Goal: Task Accomplishment & Management: Complete application form

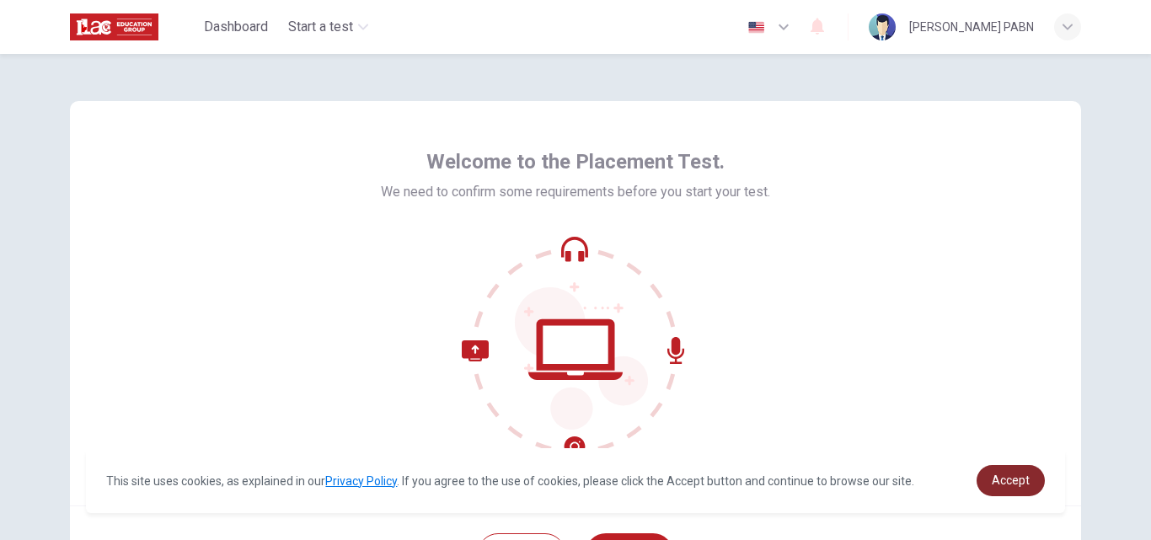
click at [1008, 472] on link "Accept" at bounding box center [1010, 480] width 68 height 31
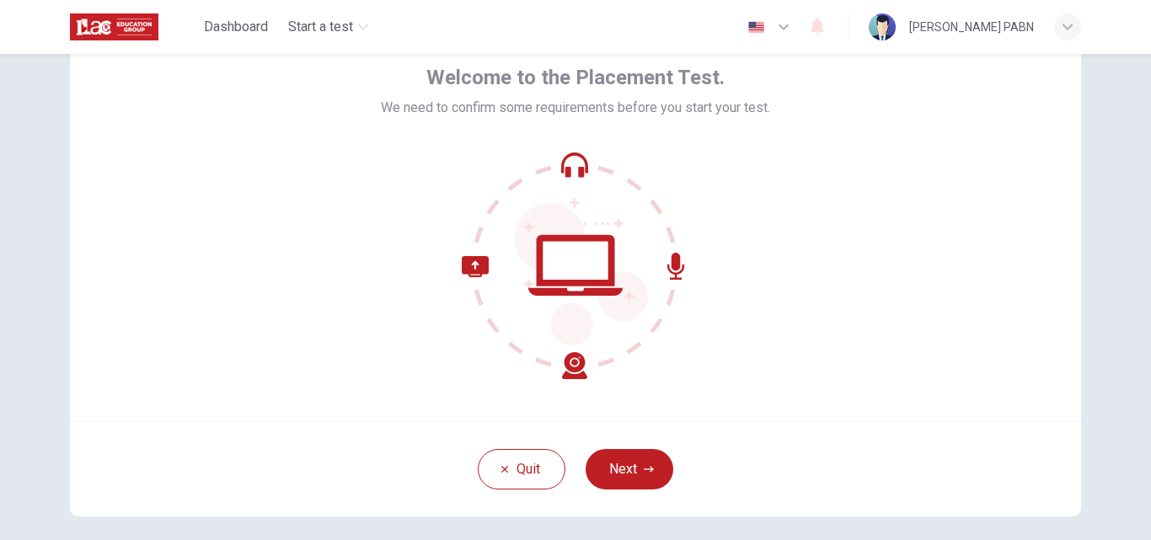
scroll to position [162, 0]
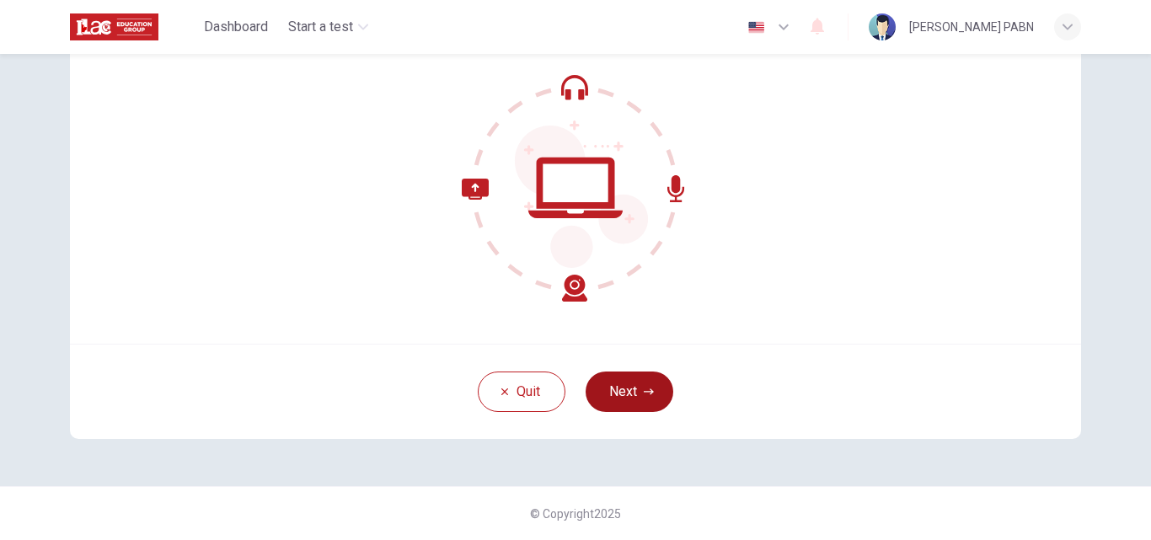
click at [641, 400] on button "Next" at bounding box center [629, 391] width 88 height 40
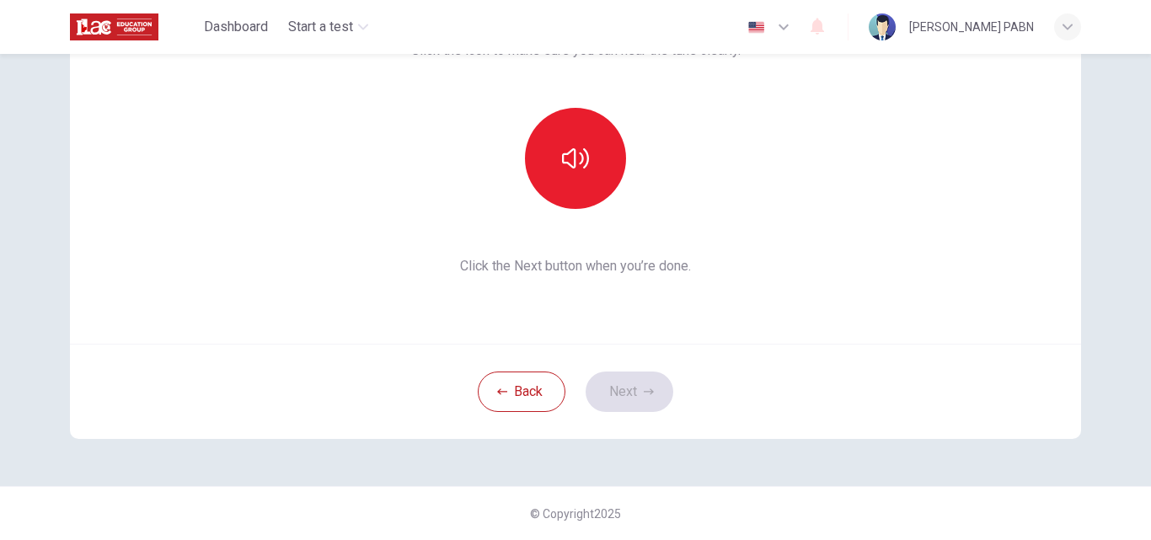
scroll to position [77, 0]
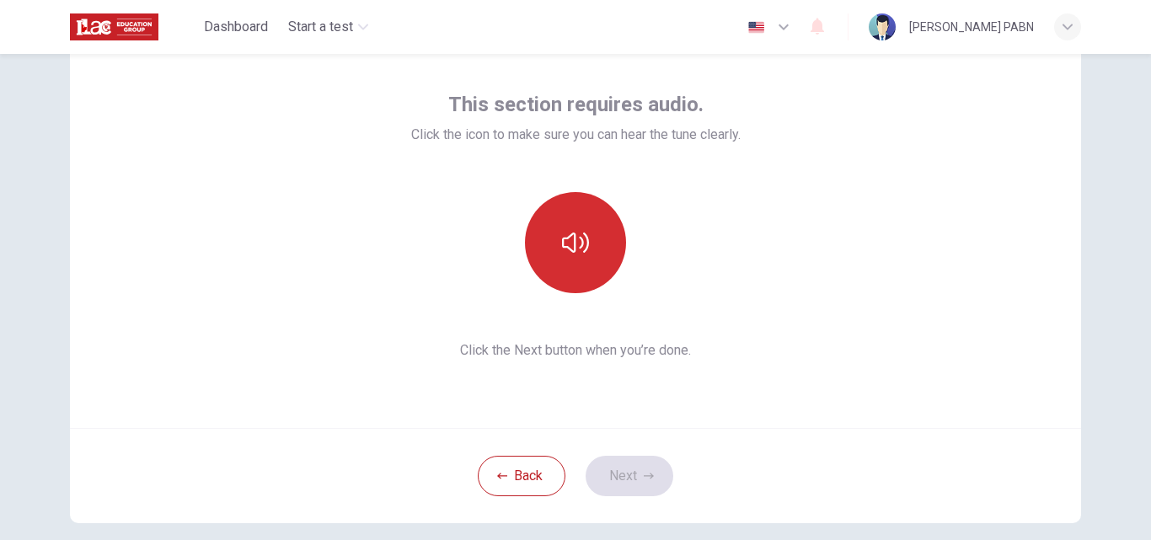
click at [555, 222] on button "button" at bounding box center [575, 242] width 101 height 101
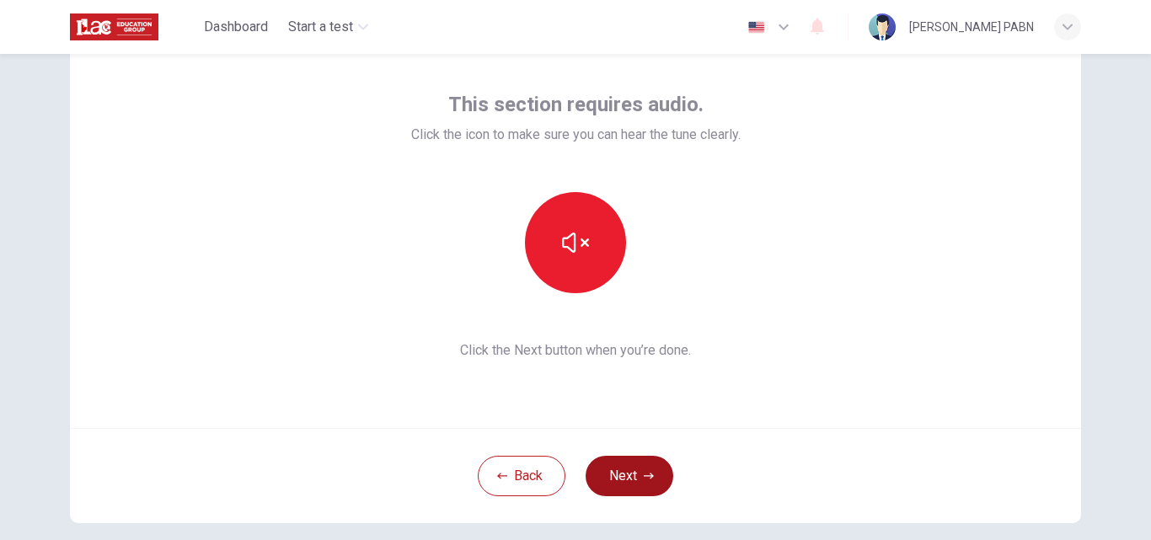
click at [636, 473] on button "Next" at bounding box center [629, 476] width 88 height 40
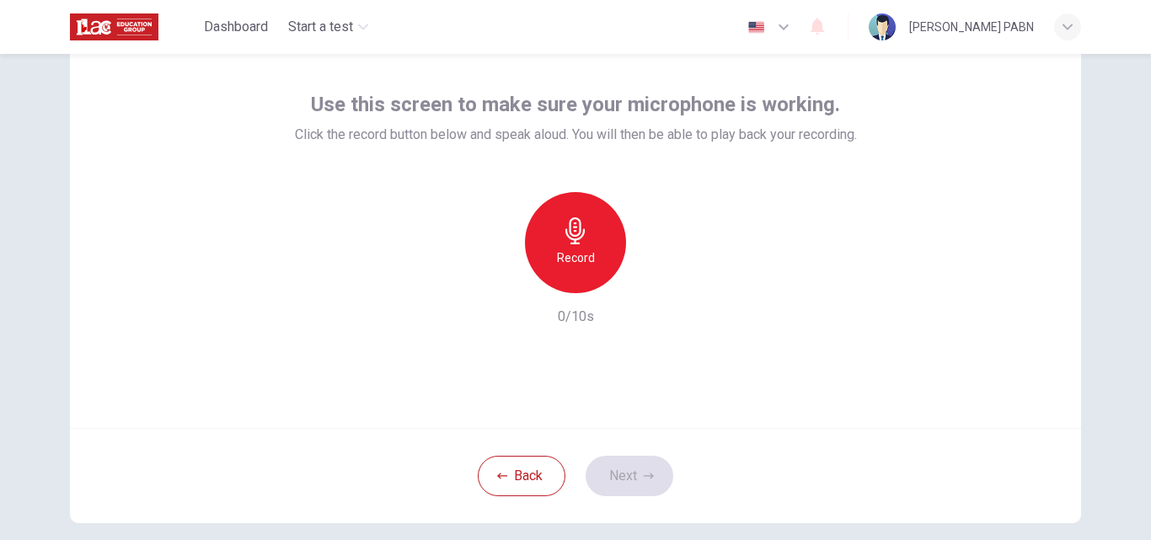
click at [571, 249] on h6 "Record" at bounding box center [576, 258] width 38 height 20
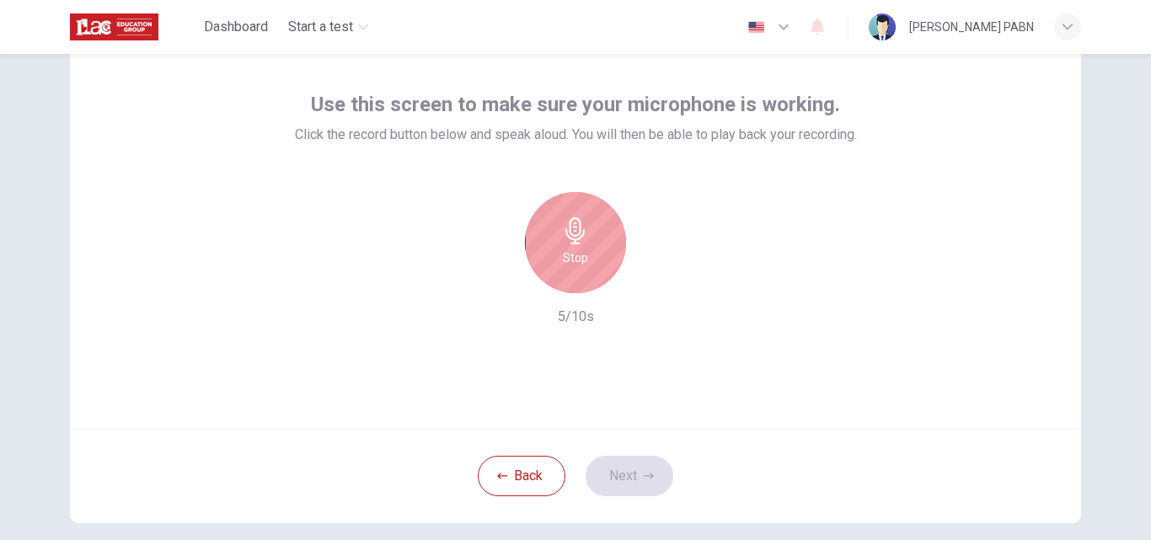
click at [574, 249] on h6 "Stop" at bounding box center [575, 258] width 25 height 20
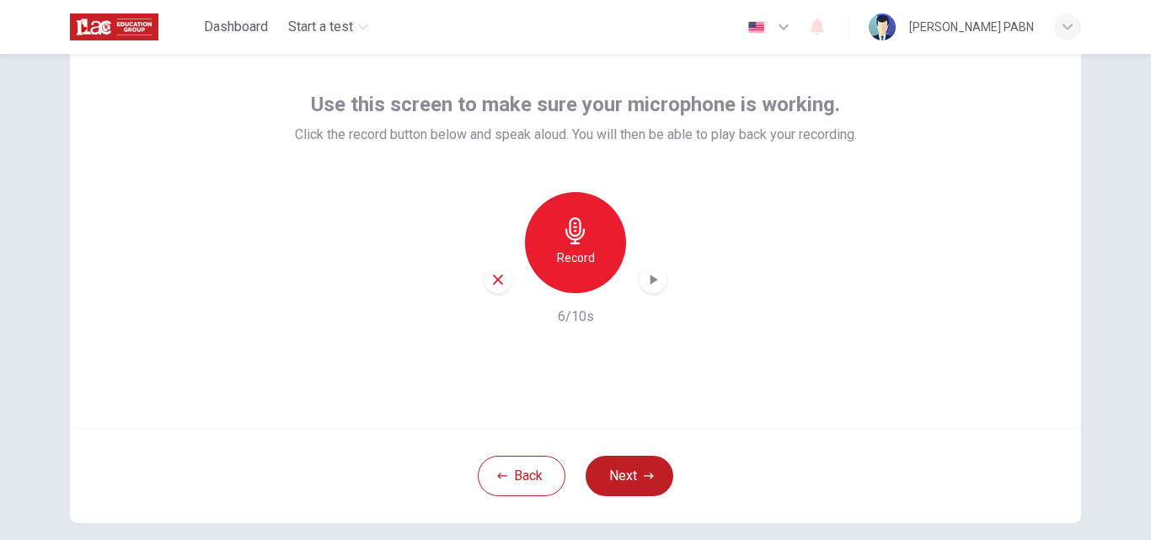
click at [578, 235] on icon "button" at bounding box center [574, 230] width 19 height 27
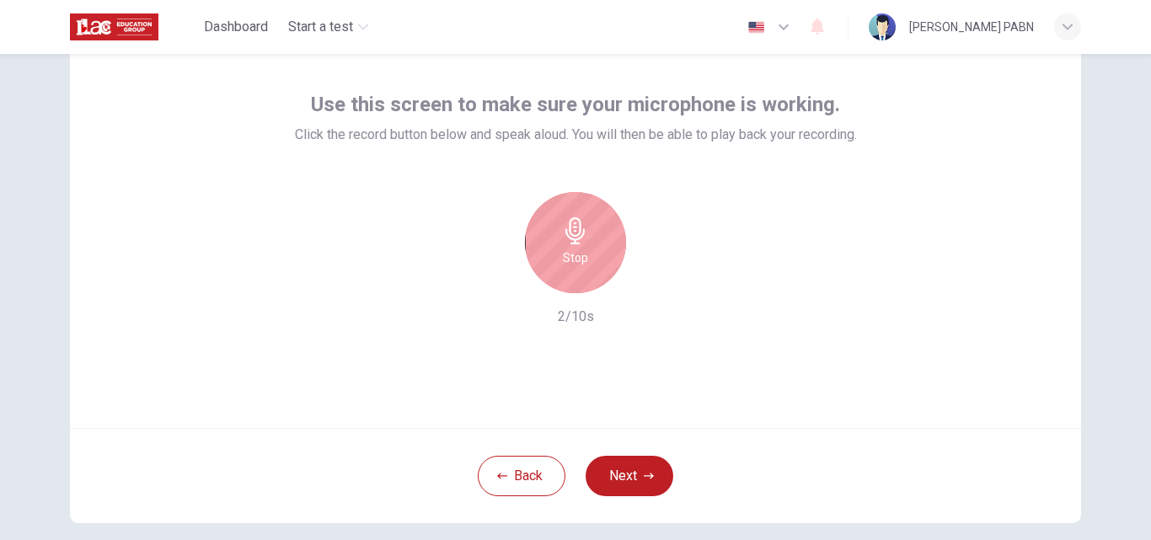
click at [575, 235] on icon "button" at bounding box center [575, 230] width 27 height 27
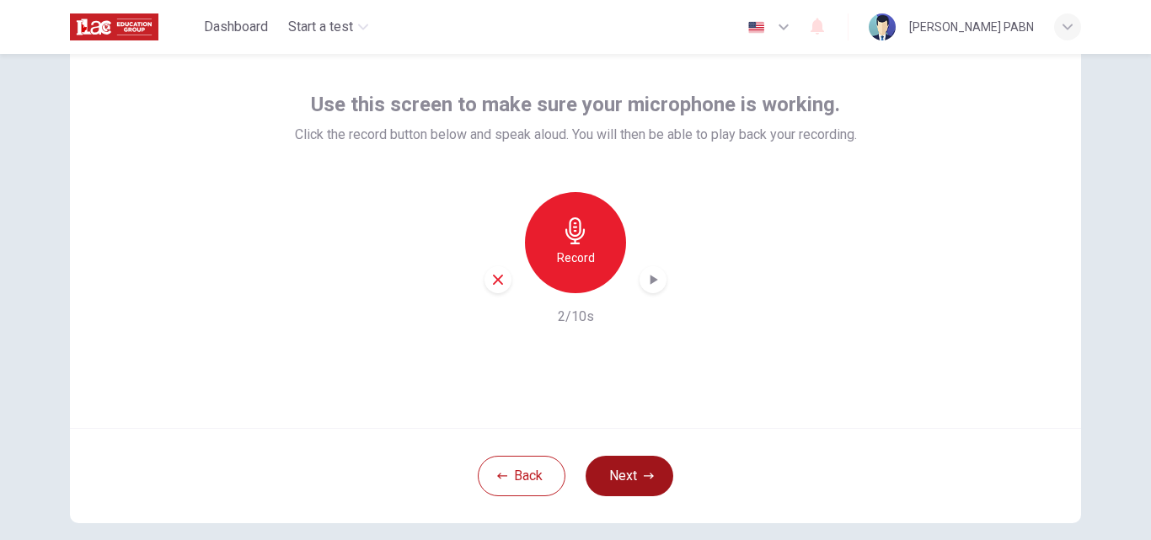
click at [628, 473] on button "Next" at bounding box center [629, 476] width 88 height 40
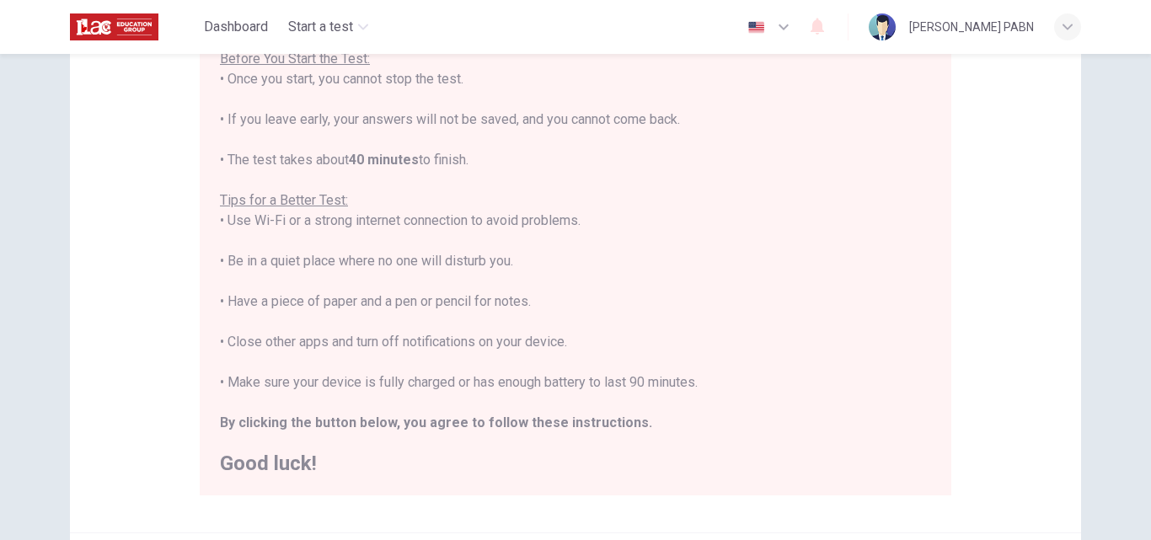
scroll to position [246, 0]
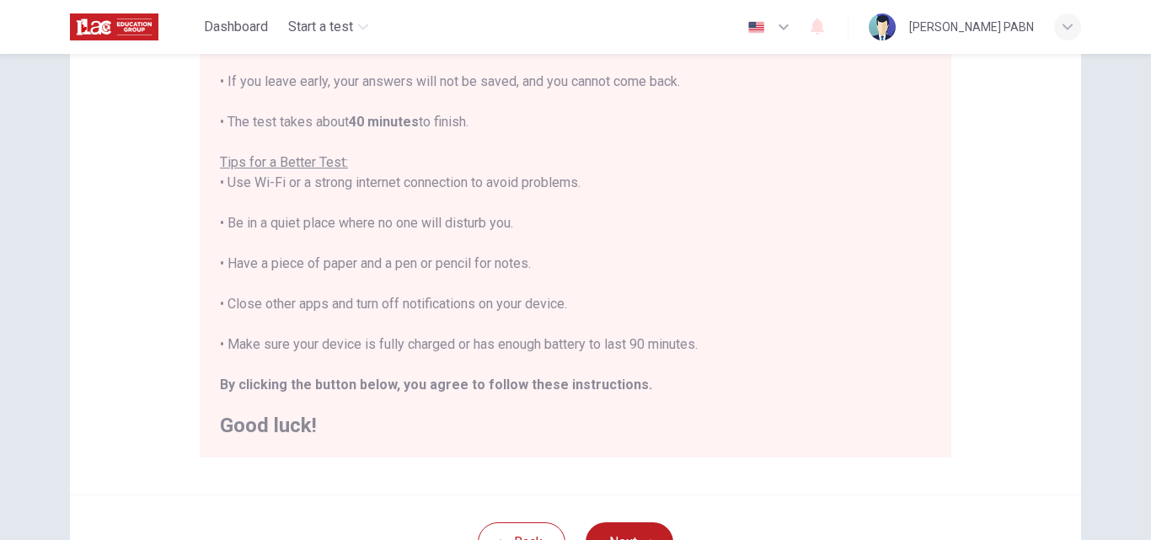
drag, startPoint x: 141, startPoint y: 0, endPoint x: 643, endPoint y: 131, distance: 518.9
click at [643, 131] on div "You are about to start a Placement Test . Before You Start the Test: • Once you…" at bounding box center [575, 203] width 711 height 465
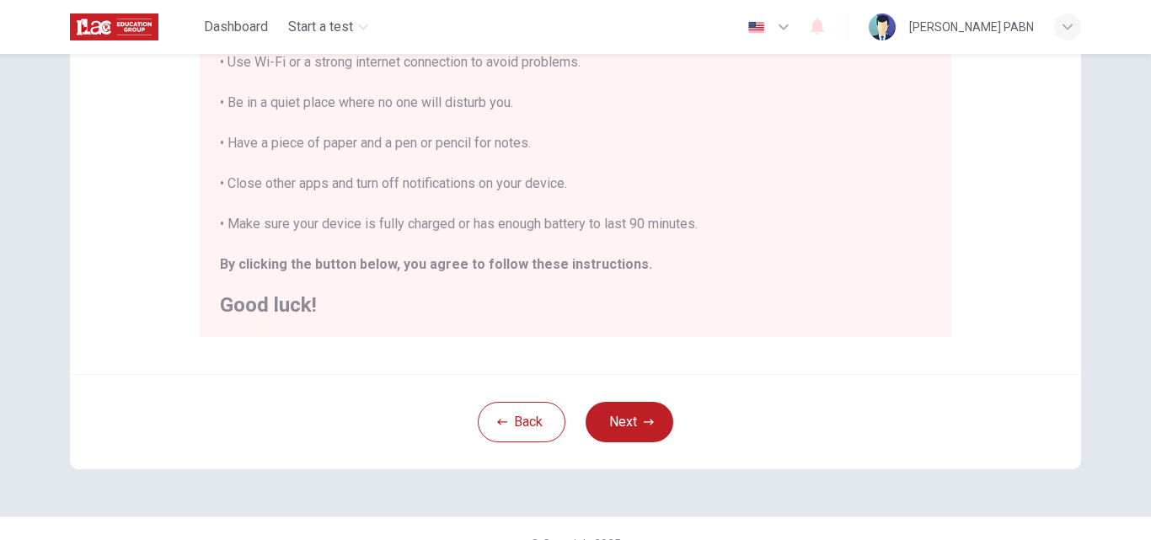
scroll to position [397, 0]
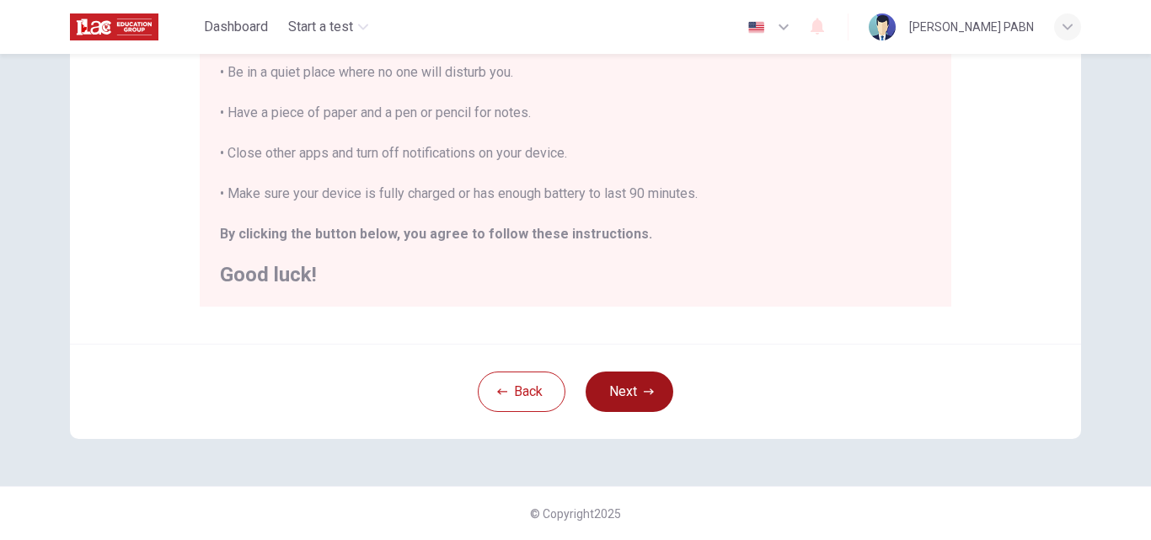
click at [623, 395] on button "Next" at bounding box center [629, 391] width 88 height 40
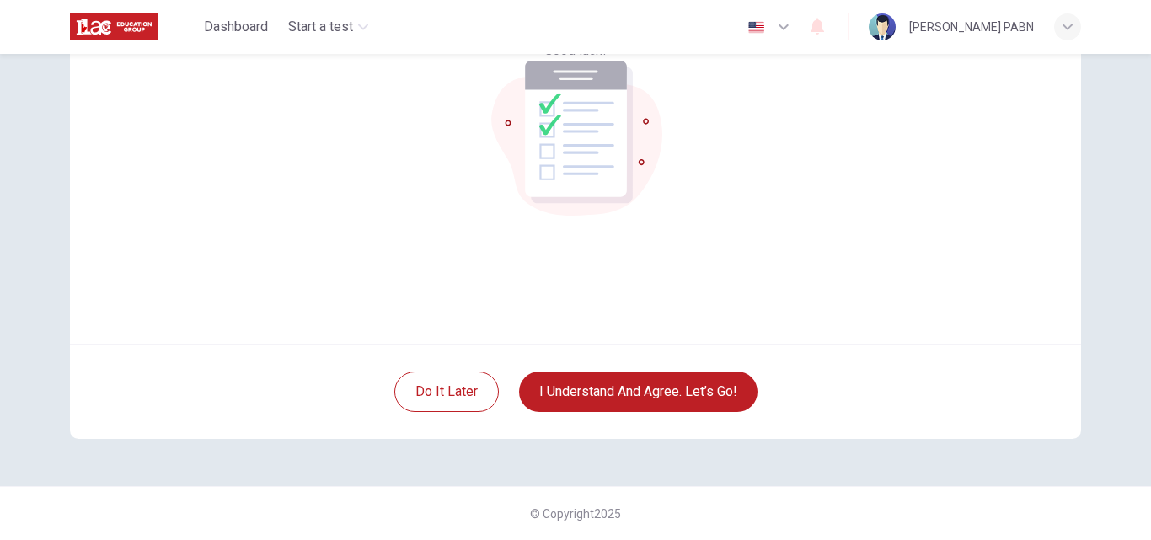
scroll to position [77, 0]
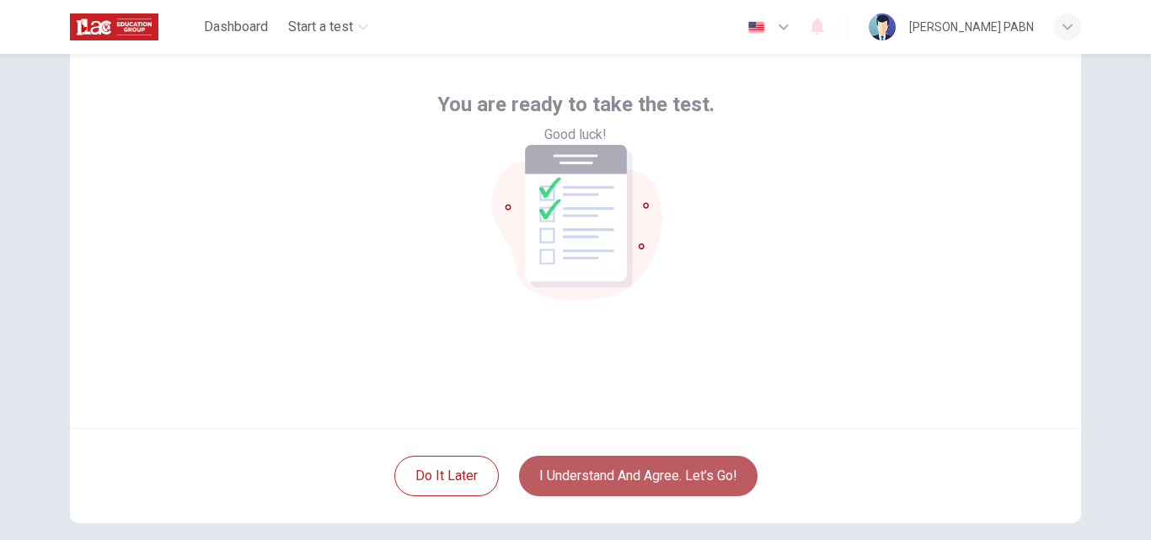
click at [623, 462] on button "I understand and agree. Let’s go!" at bounding box center [638, 476] width 238 height 40
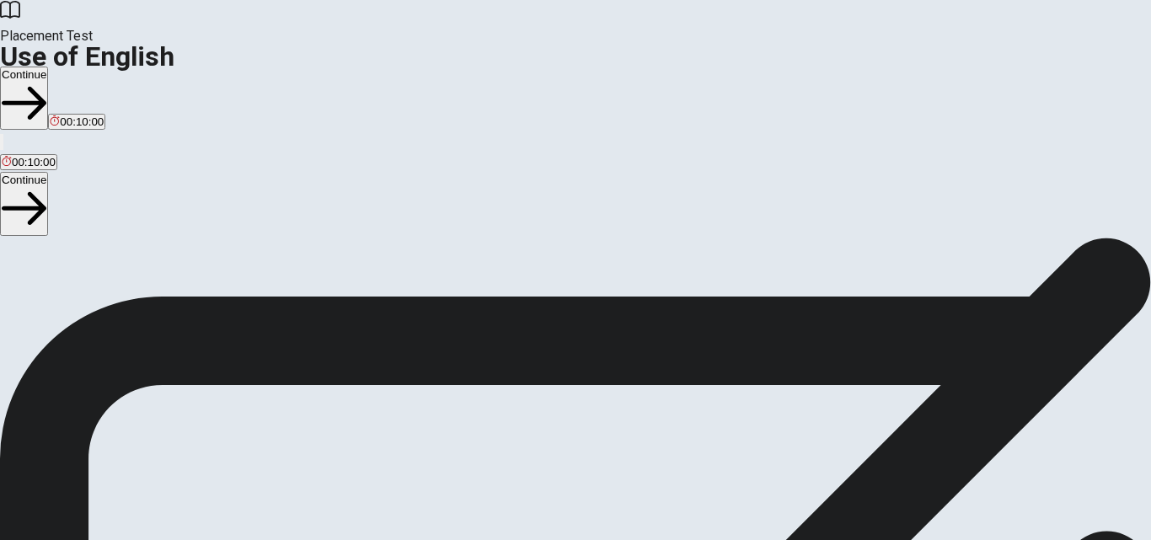
scroll to position [120, 0]
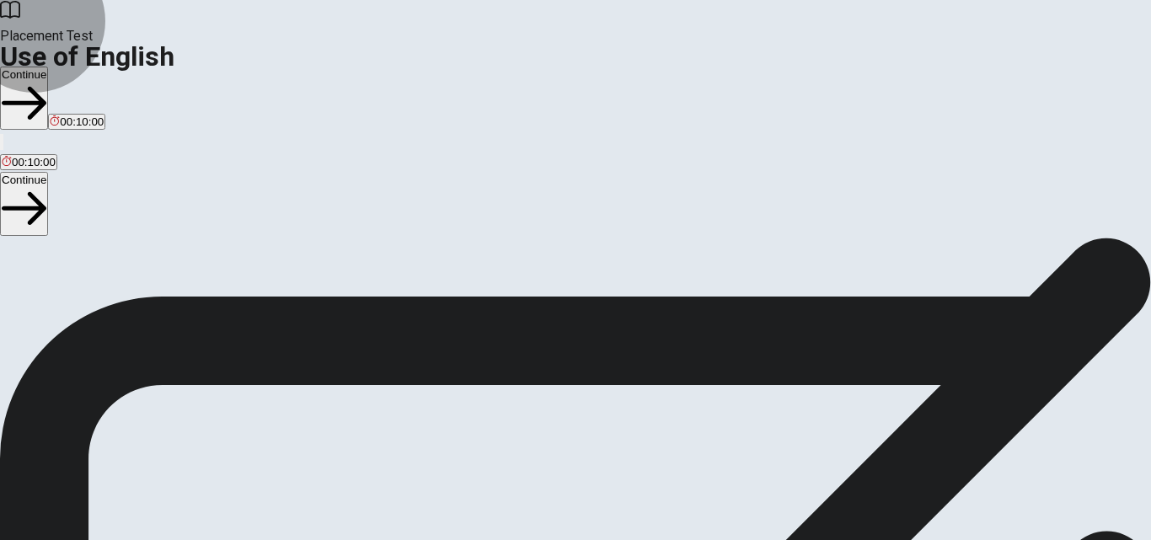
click at [48, 67] on button "Continue" at bounding box center [24, 98] width 48 height 63
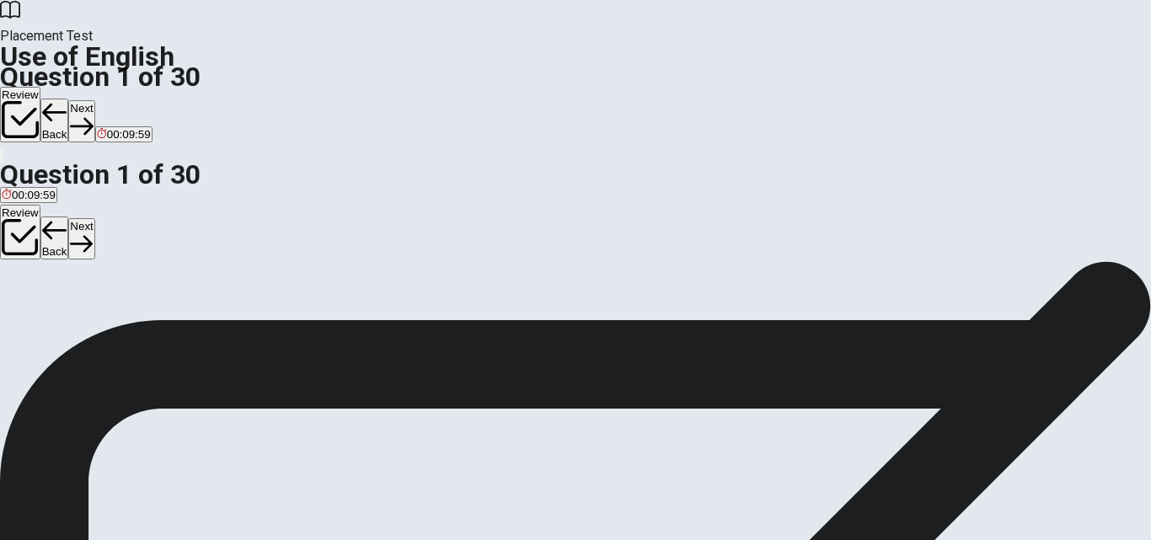
scroll to position [36, 0]
click at [79, 292] on span "will" at bounding box center [71, 286] width 16 height 13
click at [94, 100] on button "Next" at bounding box center [81, 120] width 26 height 41
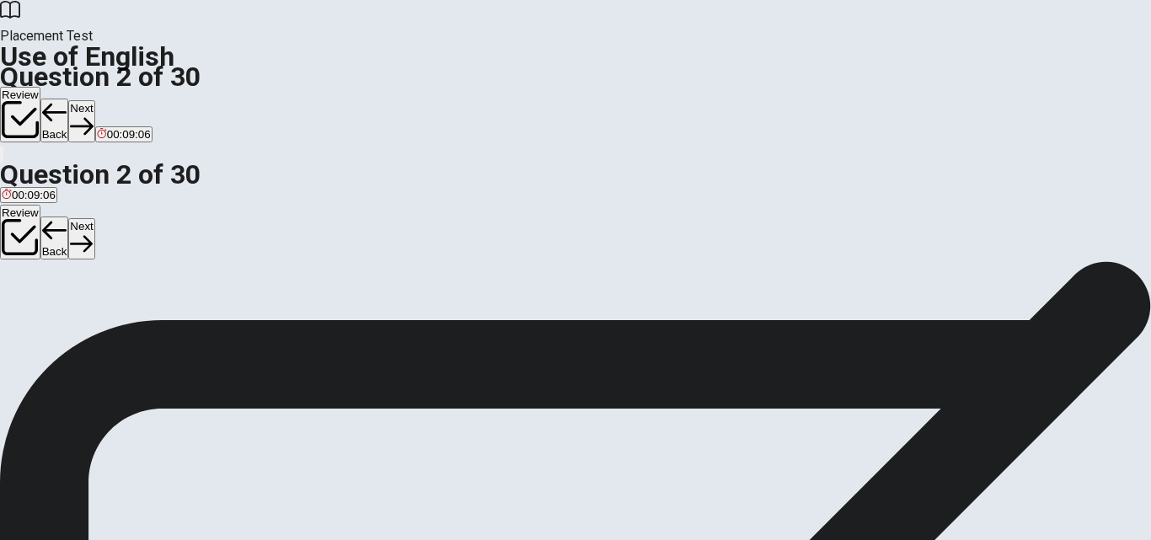
click at [129, 244] on span "will stays" at bounding box center [106, 238] width 45 height 13
click at [94, 100] on button "Next" at bounding box center [81, 120] width 26 height 41
click at [96, 239] on span "have living" at bounding box center [69, 238] width 53 height 13
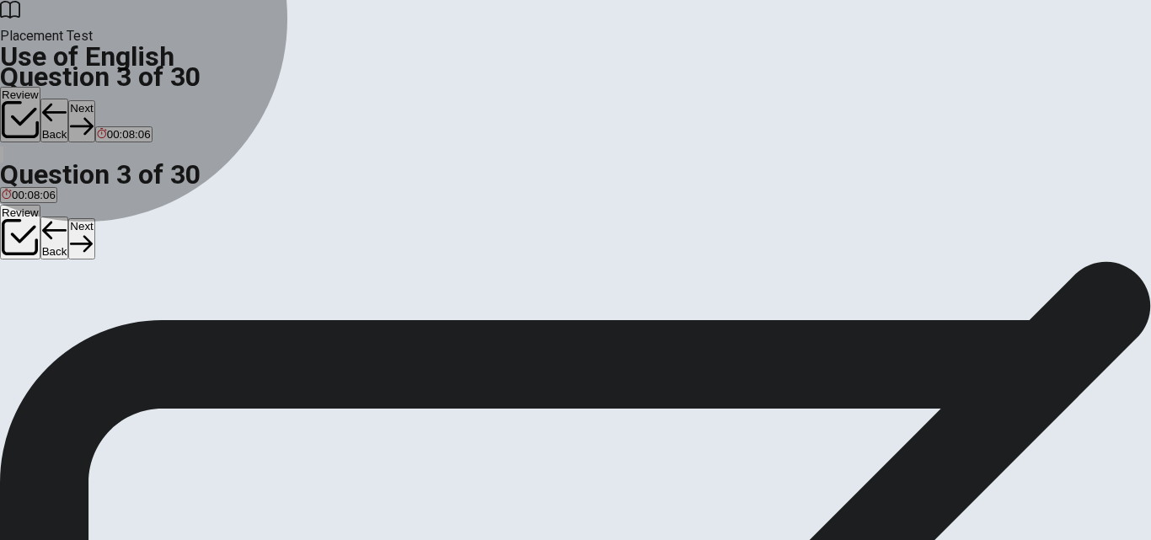
click at [150, 244] on span "have lived" at bounding box center [124, 238] width 51 height 13
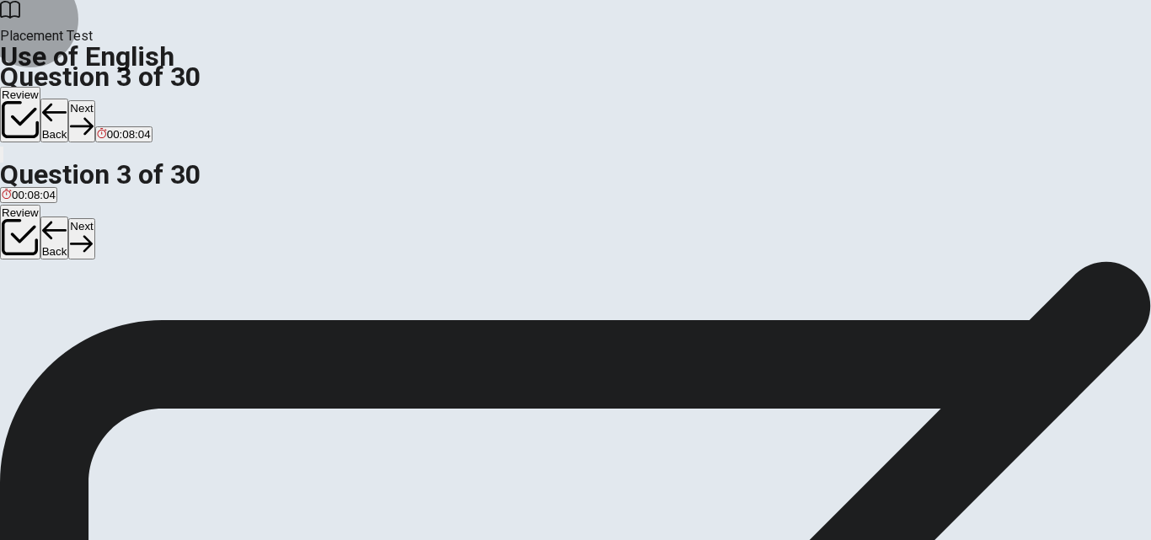
click at [94, 100] on button "Next" at bounding box center [81, 120] width 26 height 41
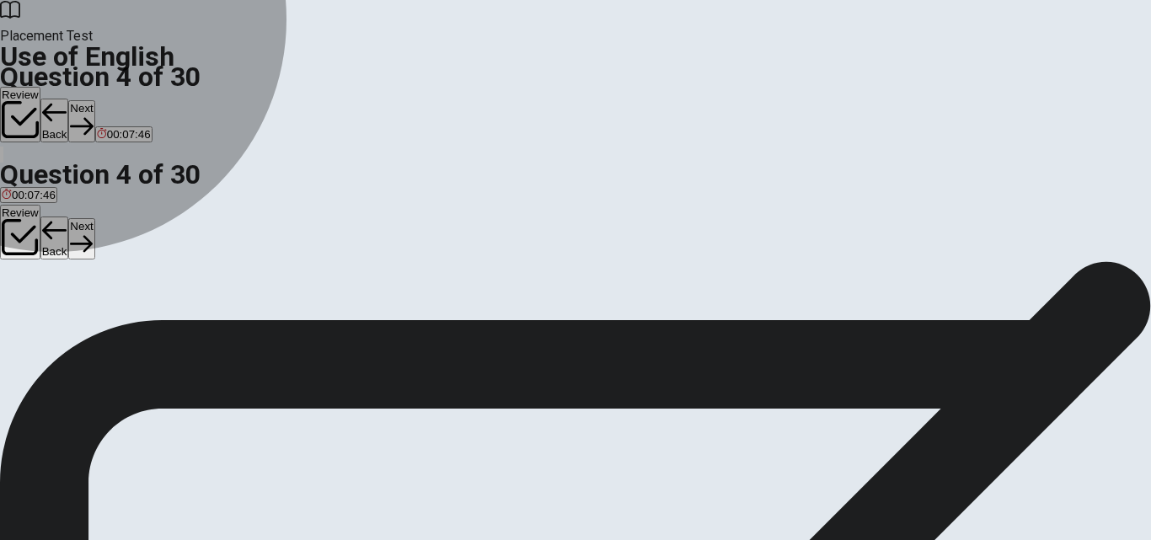
click at [122, 244] on span "left" at bounding box center [114, 238] width 15 height 13
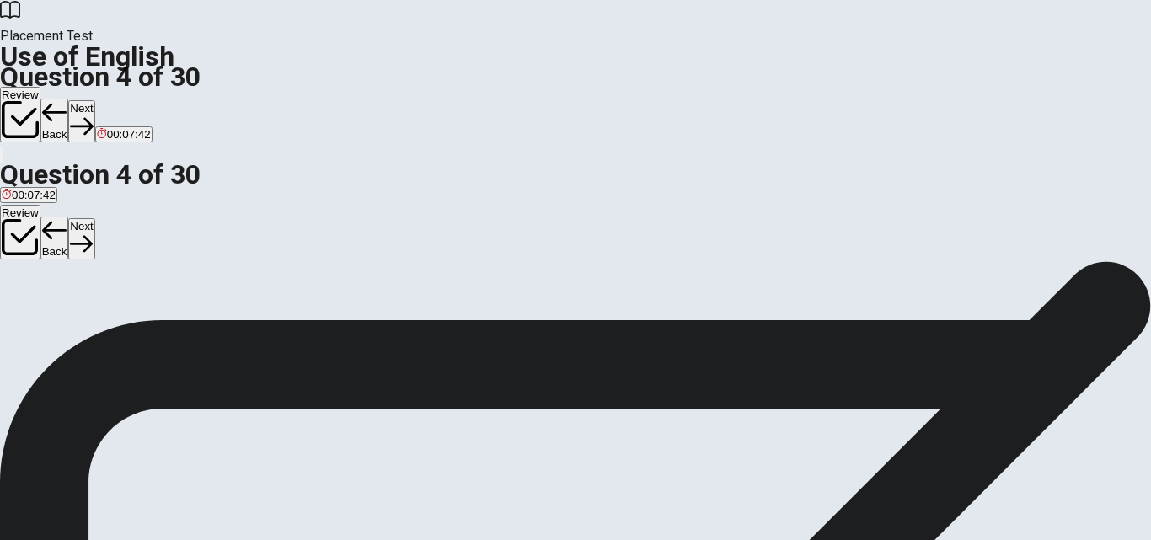
click at [94, 100] on button "Next" at bounding box center [81, 120] width 26 height 41
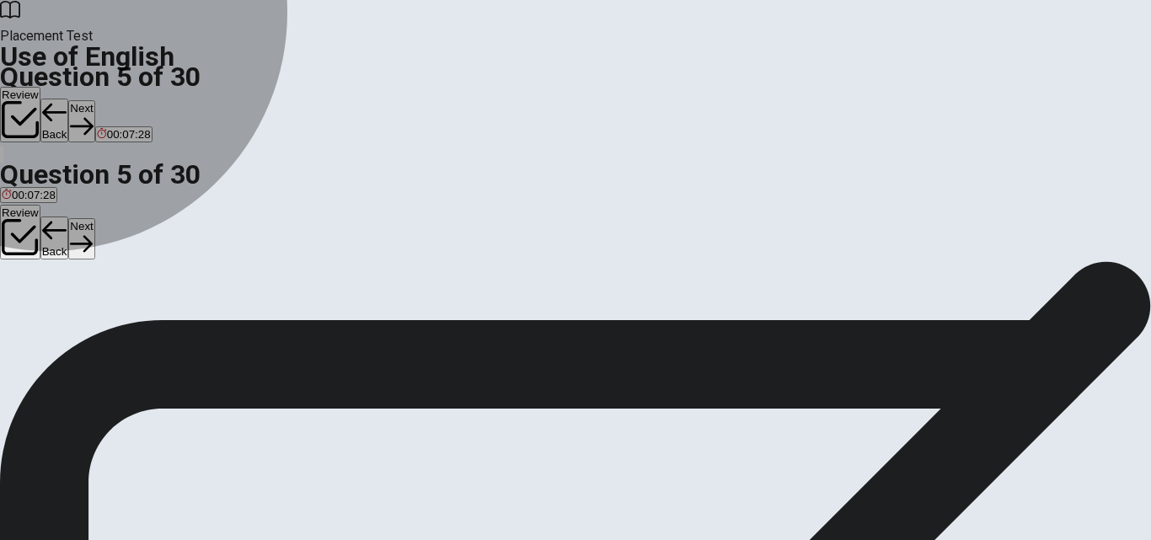
click at [107, 244] on span "flower" at bounding box center [92, 238] width 30 height 13
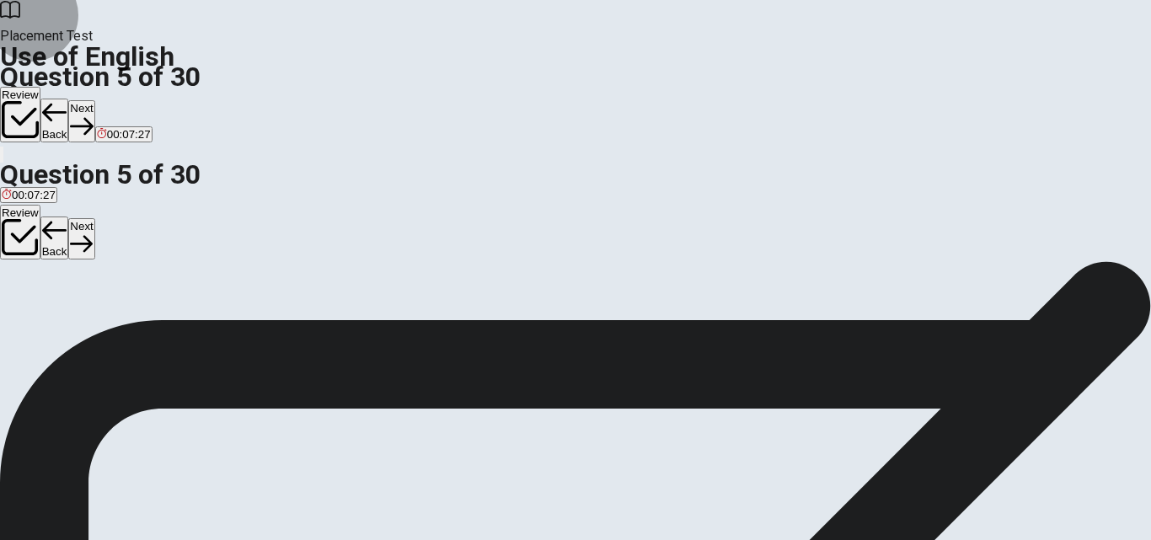
click at [94, 100] on button "Next" at bounding box center [81, 120] width 26 height 41
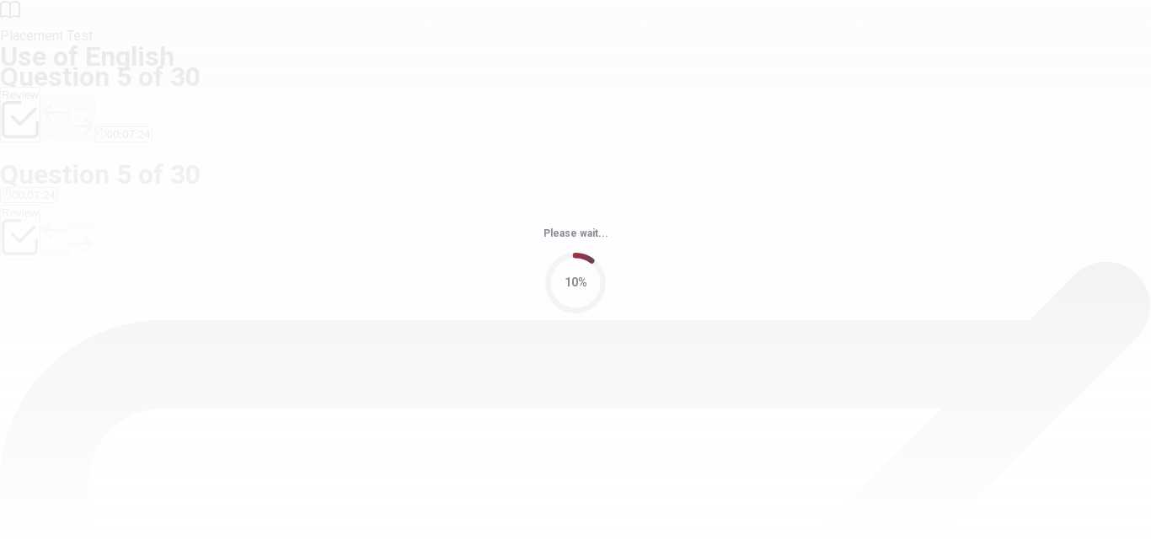
scroll to position [0, 0]
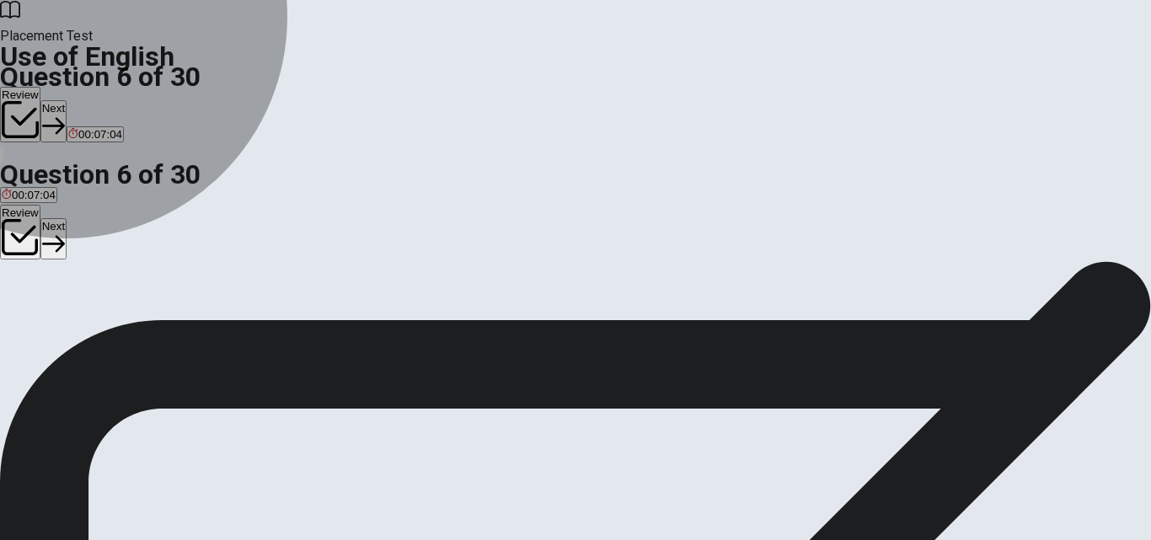
click at [81, 324] on span "turns on" at bounding box center [60, 322] width 40 height 13
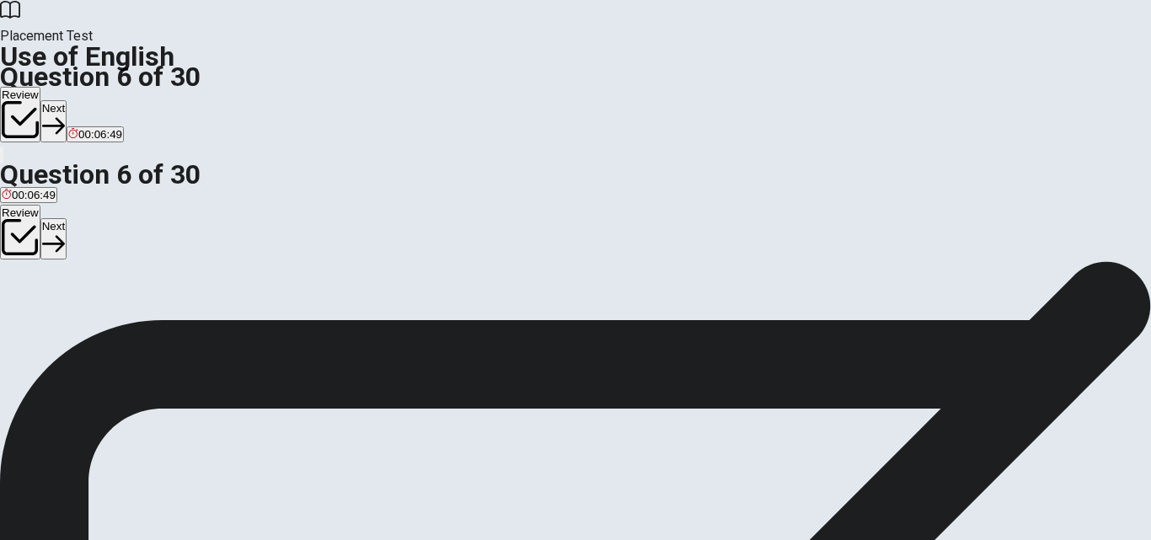
click at [67, 100] on button "Next" at bounding box center [53, 120] width 26 height 41
click at [77, 328] on span "cup" at bounding box center [67, 322] width 19 height 13
click at [94, 100] on button "Next" at bounding box center [81, 120] width 26 height 41
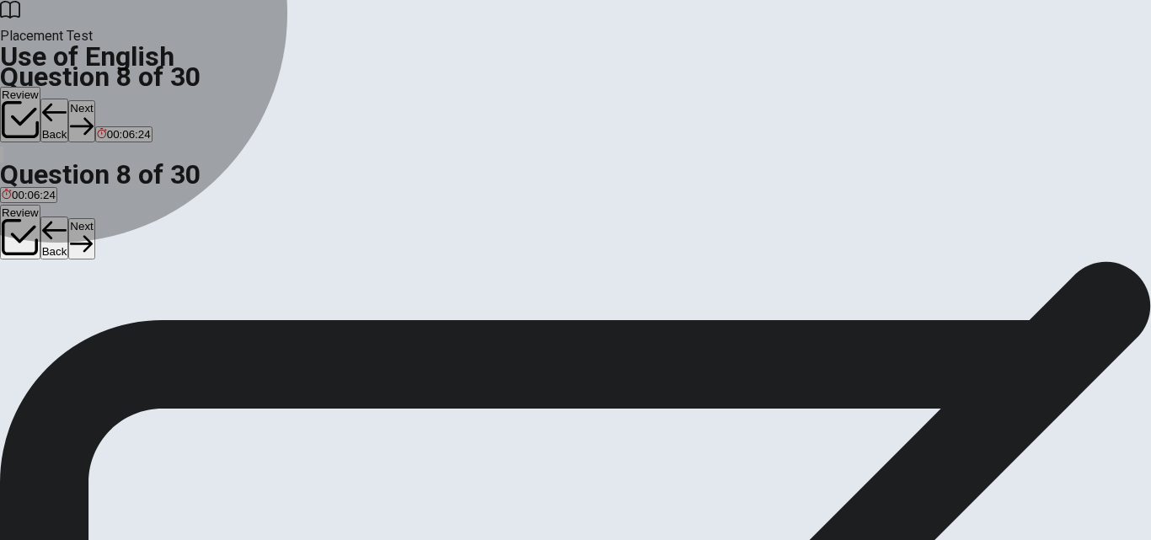
click at [82, 328] on span "pencil" at bounding box center [66, 322] width 29 height 13
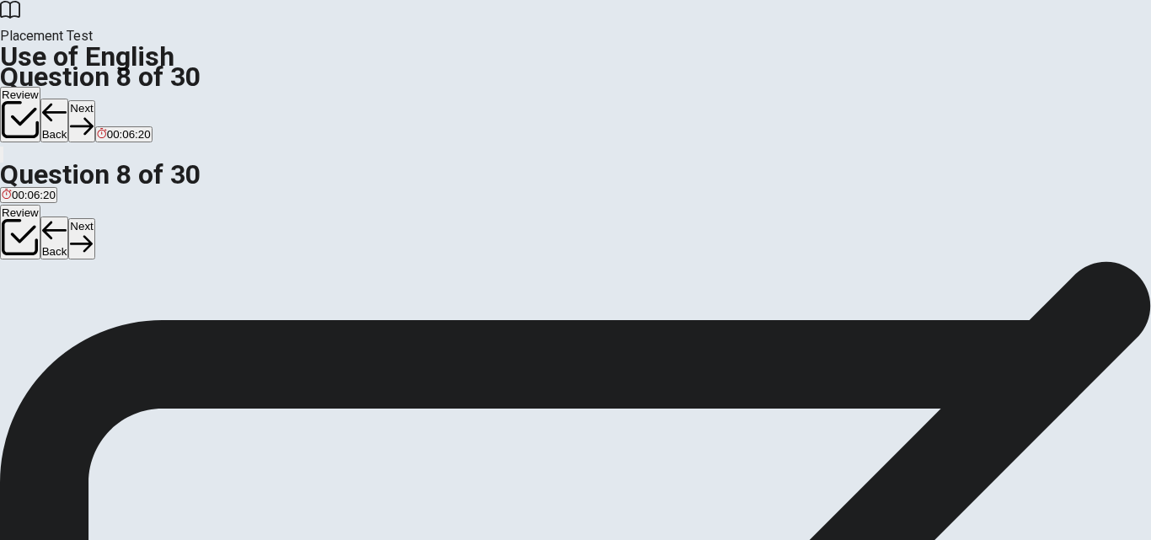
click at [94, 100] on button "Next" at bounding box center [81, 120] width 26 height 41
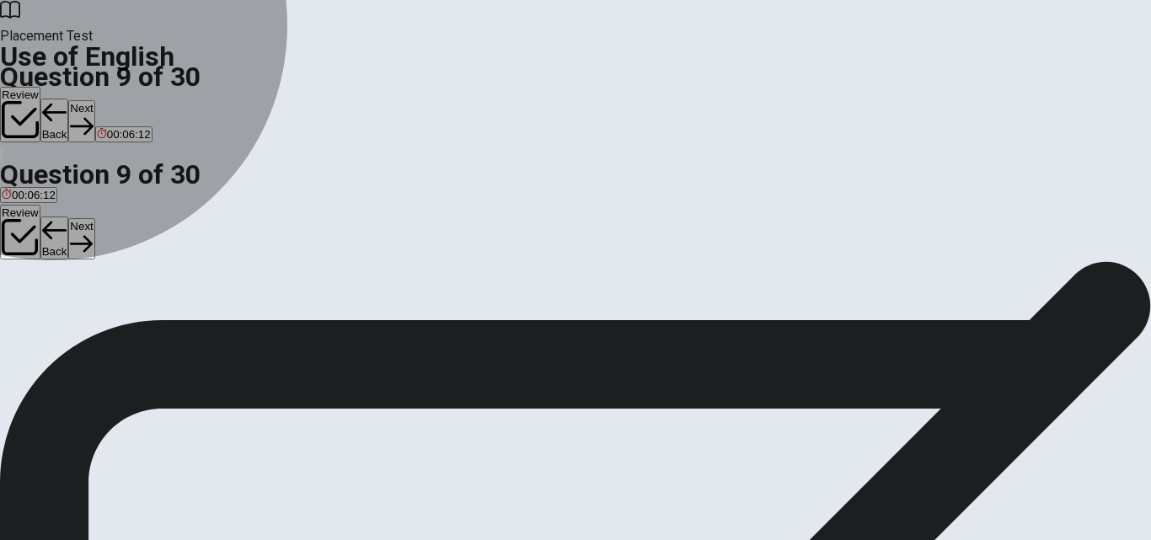
click at [45, 328] on span "soft" at bounding box center [37, 322] width 18 height 13
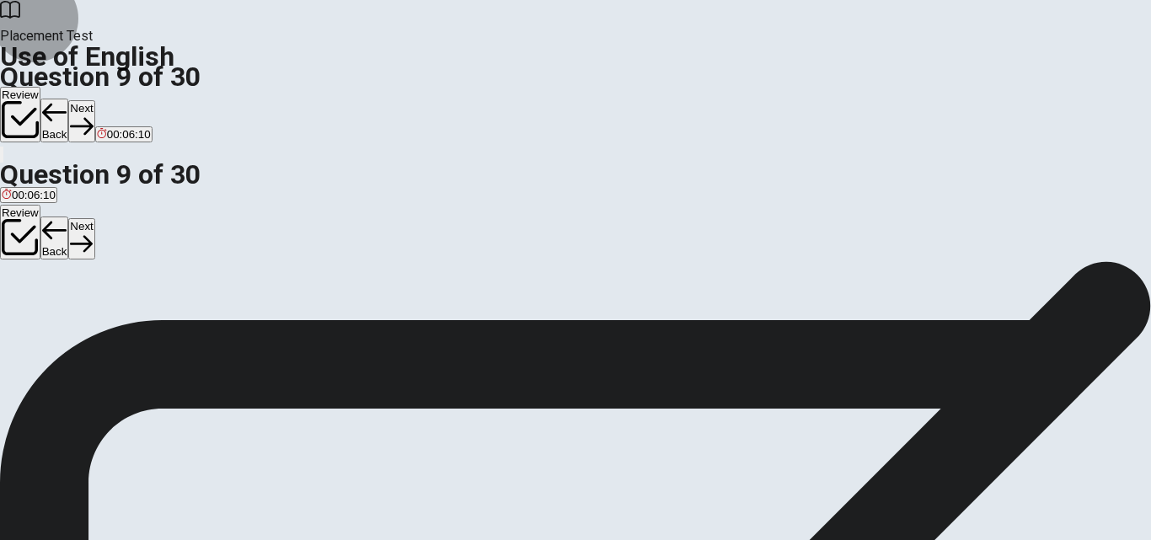
click at [94, 100] on button "Next" at bounding box center [81, 120] width 26 height 41
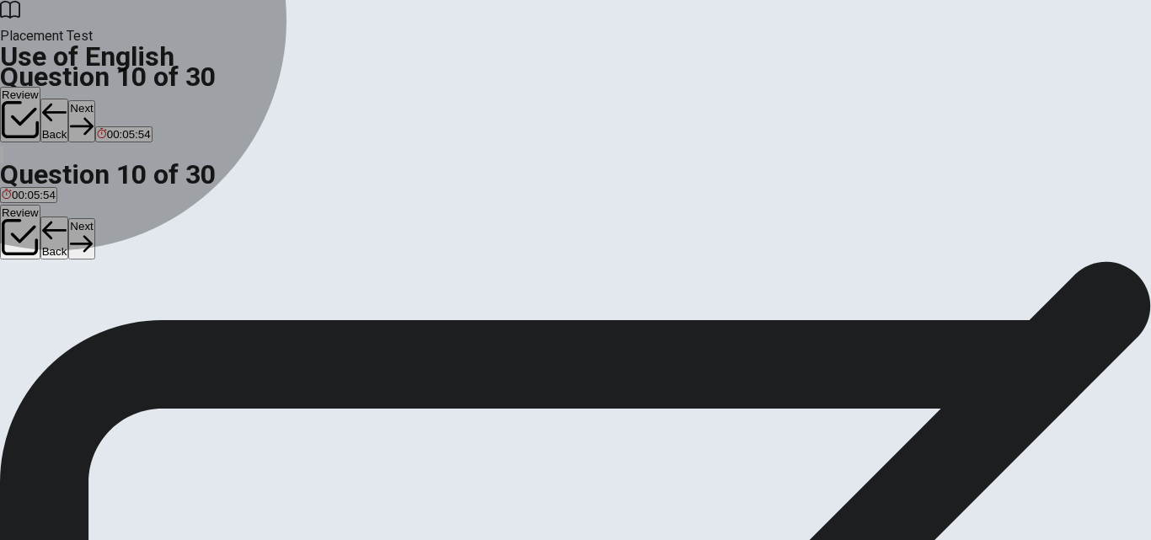
click at [72, 328] on span "went" at bounding box center [60, 322] width 24 height 13
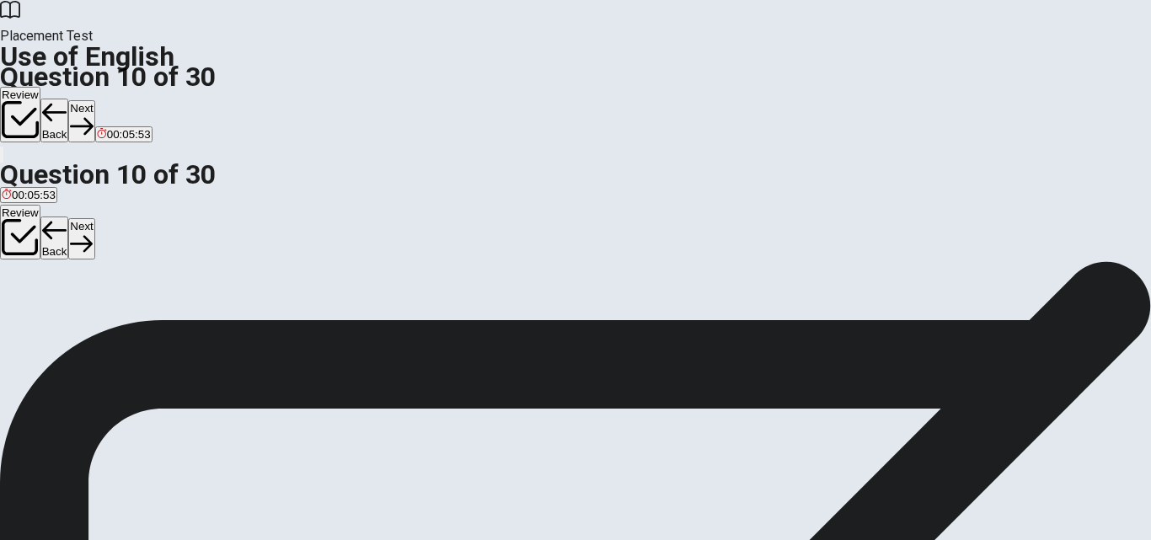
click at [94, 100] on button "Next" at bounding box center [81, 120] width 26 height 41
click at [109, 326] on span "could buys" at bounding box center [83, 322] width 54 height 13
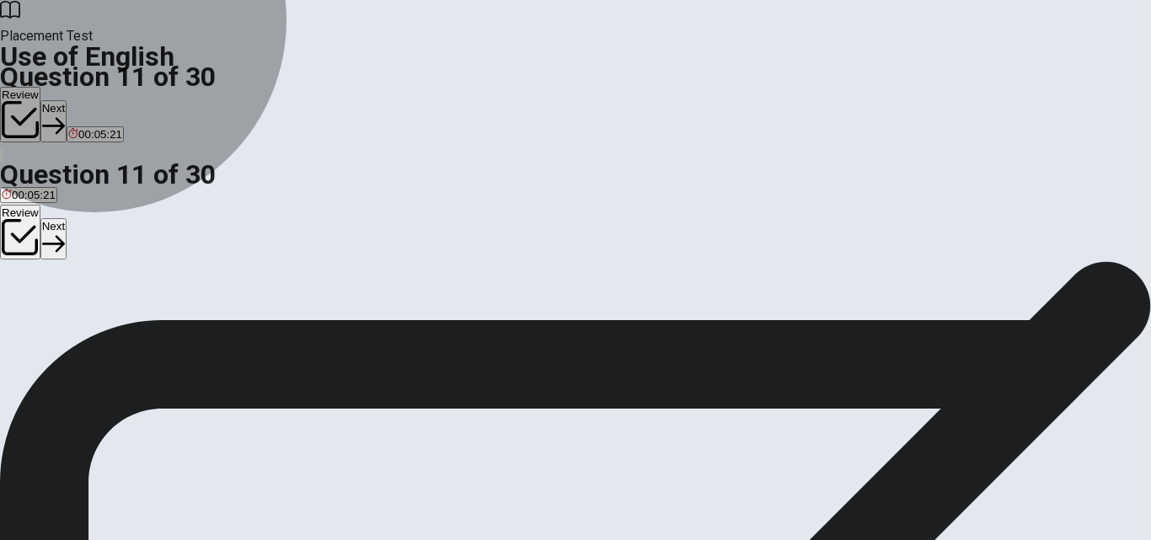
click at [52, 316] on span "would buy" at bounding box center [27, 322] width 51 height 13
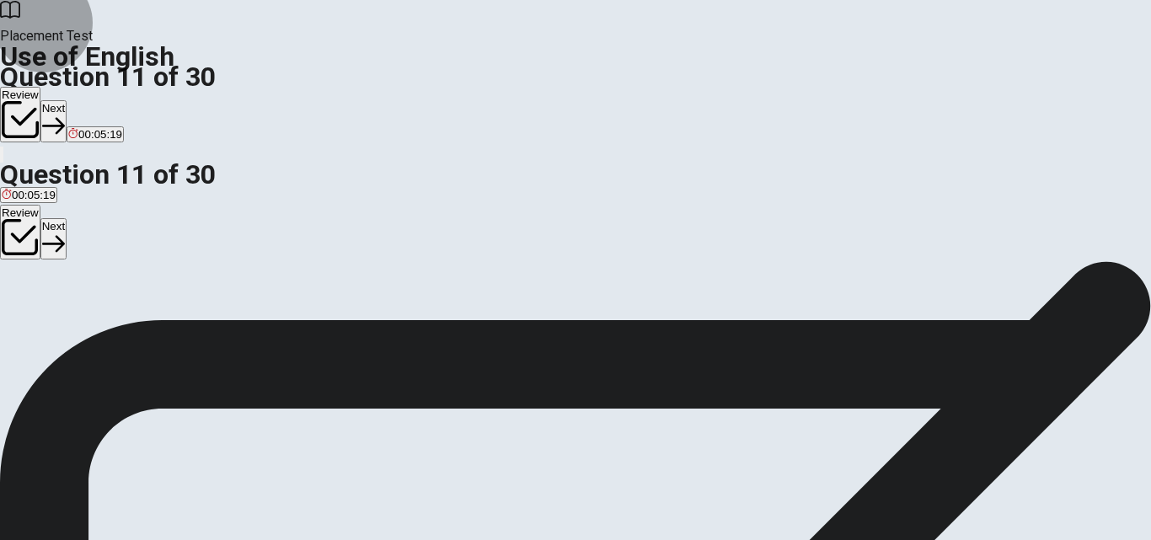
click at [67, 100] on button "Next" at bounding box center [53, 120] width 26 height 41
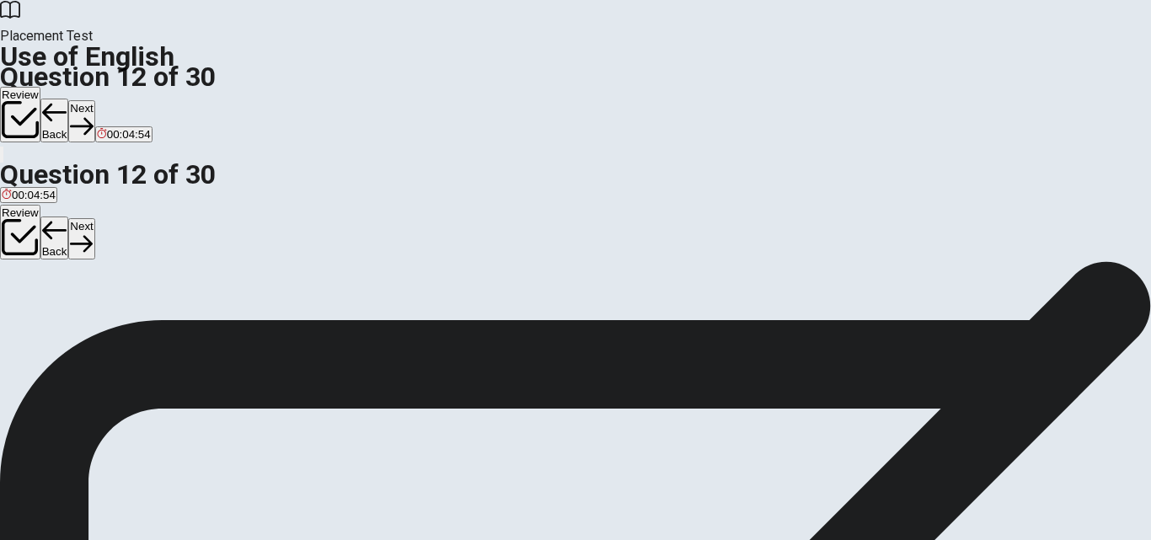
click at [23, 328] on span "in" at bounding box center [18, 322] width 8 height 13
click at [94, 100] on button "Next" at bounding box center [81, 120] width 26 height 41
click at [95, 328] on span "he lives" at bounding box center [76, 322] width 38 height 13
click at [94, 100] on button "Next" at bounding box center [81, 120] width 26 height 41
click at [67, 316] on span "was planning" at bounding box center [35, 322] width 66 height 13
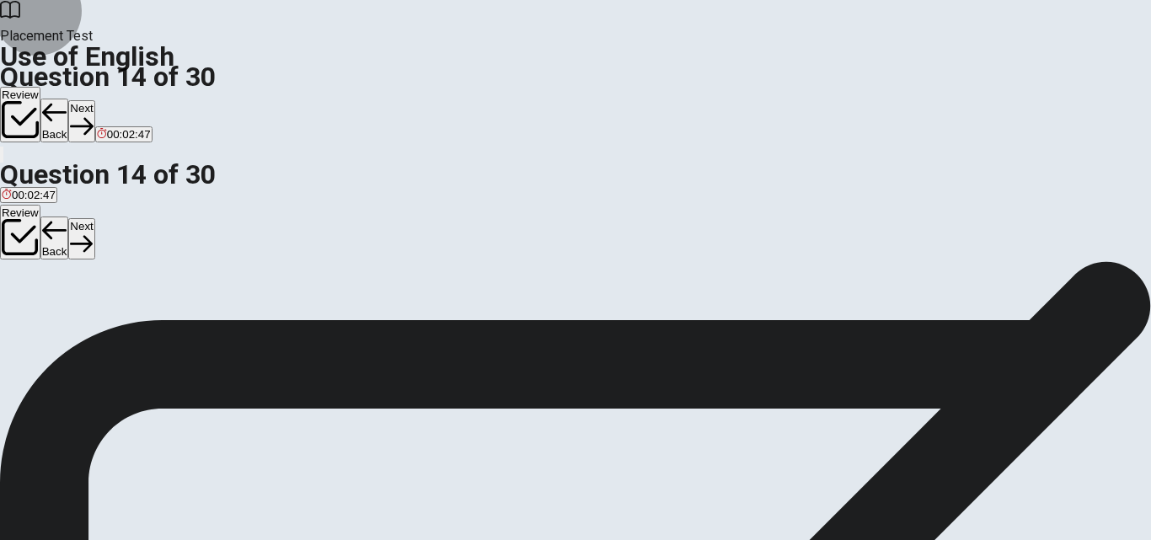
click at [94, 100] on button "Next" at bounding box center [81, 120] width 26 height 41
click at [81, 328] on span "drop" at bounding box center [69, 322] width 23 height 13
click at [94, 100] on button "Next" at bounding box center [81, 120] width 26 height 41
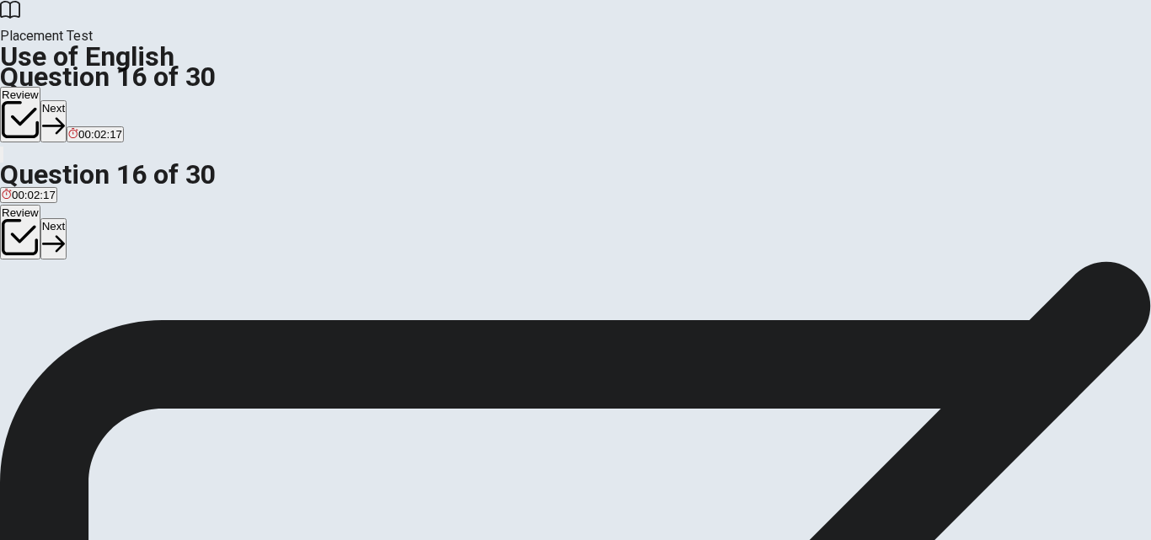
click at [79, 328] on span "food" at bounding box center [68, 322] width 22 height 13
click at [67, 100] on button "Next" at bounding box center [53, 120] width 26 height 41
click at [162, 328] on span "brush" at bounding box center [148, 322] width 28 height 13
click at [131, 328] on span "screwdriver" at bounding box center [101, 322] width 57 height 13
click at [162, 328] on span "brush" at bounding box center [148, 322] width 28 height 13
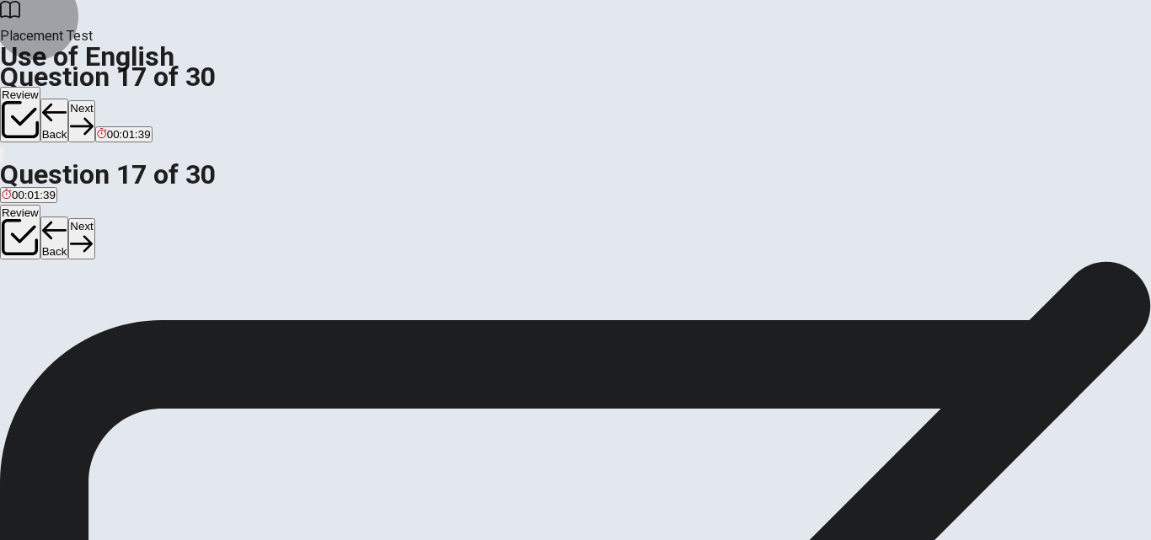
click at [94, 100] on button "Next" at bounding box center [81, 120] width 26 height 41
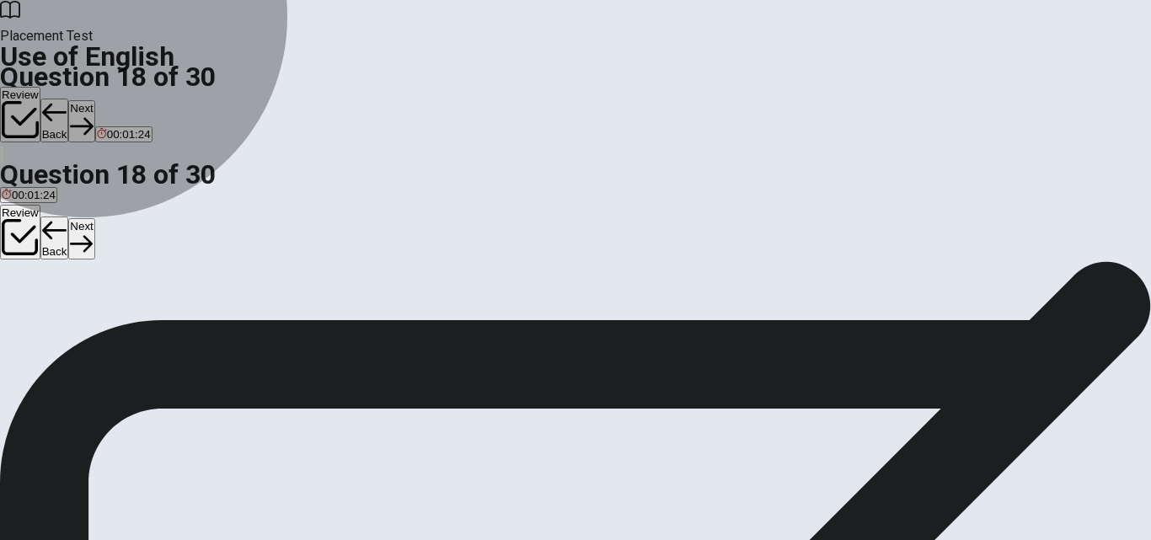
click at [44, 316] on span "that fails" at bounding box center [23, 322] width 42 height 13
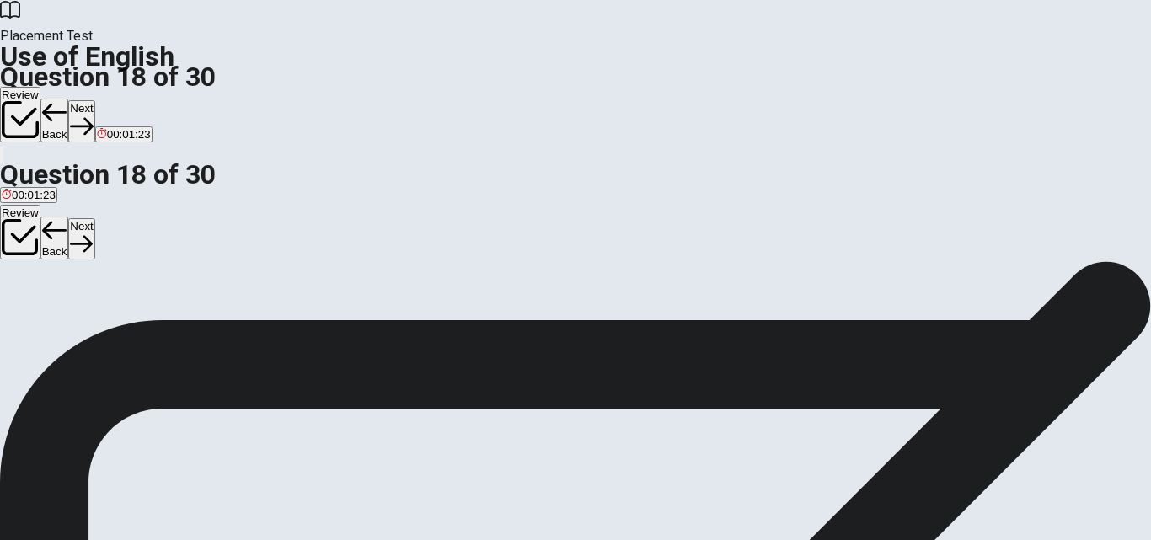
click at [94, 100] on button "Next" at bounding box center [81, 120] width 26 height 41
click at [157, 328] on span "very big" at bounding box center [137, 322] width 40 height 13
click at [94, 100] on button "Next" at bounding box center [81, 120] width 26 height 41
click at [352, 328] on span "is the train arriving" at bounding box center [306, 322] width 92 height 13
click at [94, 100] on button "Next" at bounding box center [81, 120] width 26 height 41
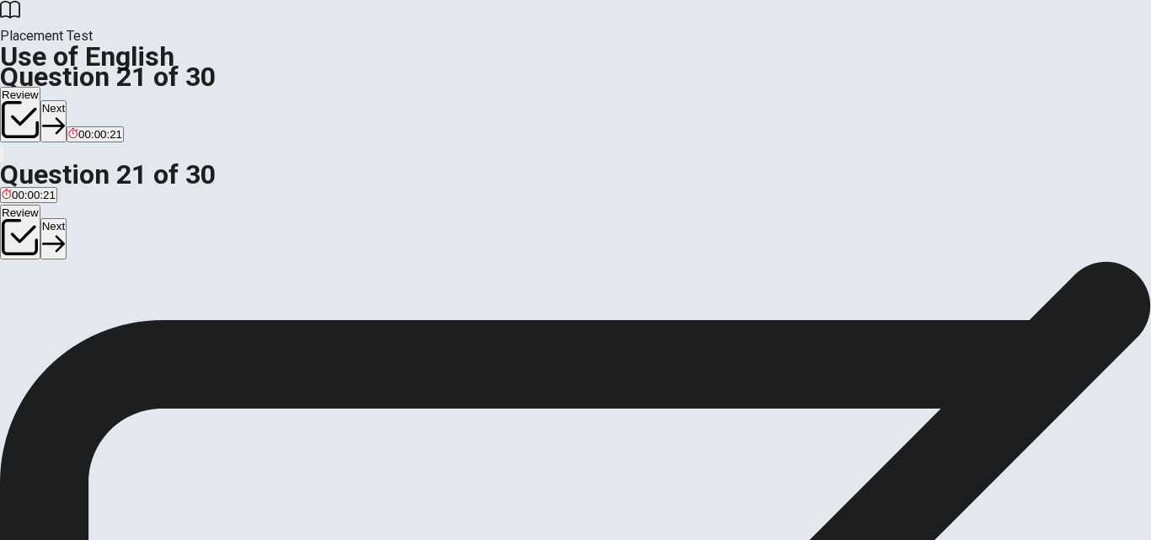
click at [85, 328] on span "rings" at bounding box center [73, 322] width 24 height 13
click at [67, 100] on button "Next" at bounding box center [53, 120] width 26 height 41
click at [72, 328] on span "finish" at bounding box center [59, 322] width 26 height 13
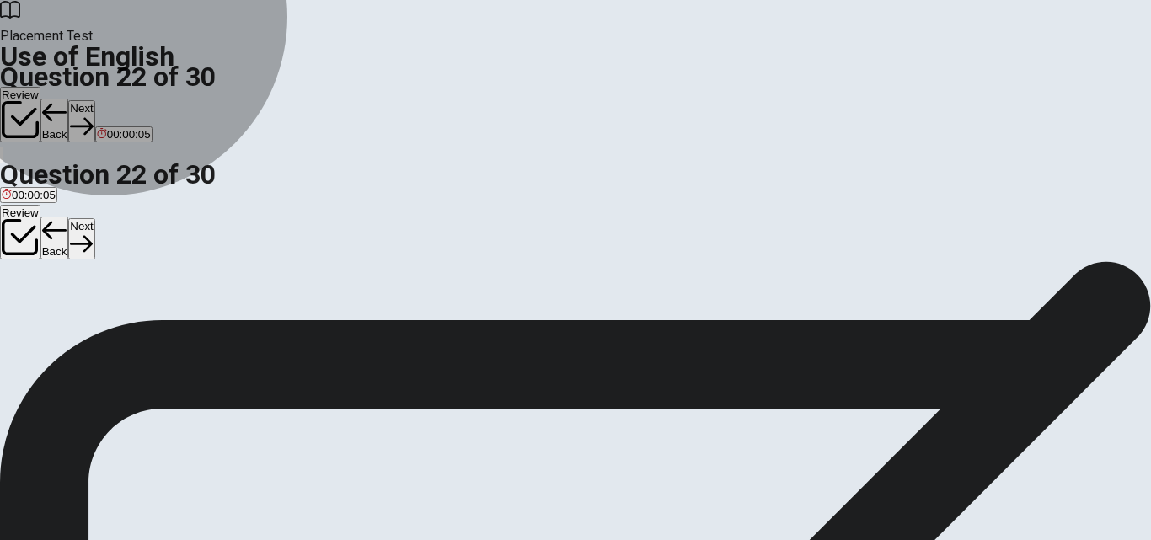
click at [136, 328] on span "had finished" at bounding box center [106, 322] width 61 height 13
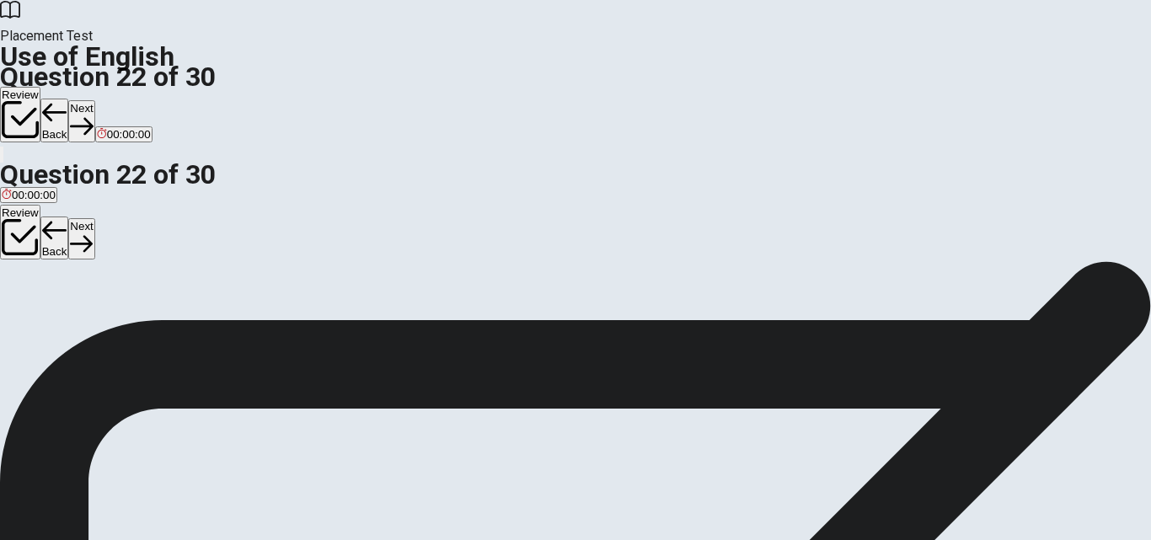
click at [94, 100] on button "Next" at bounding box center [81, 120] width 26 height 41
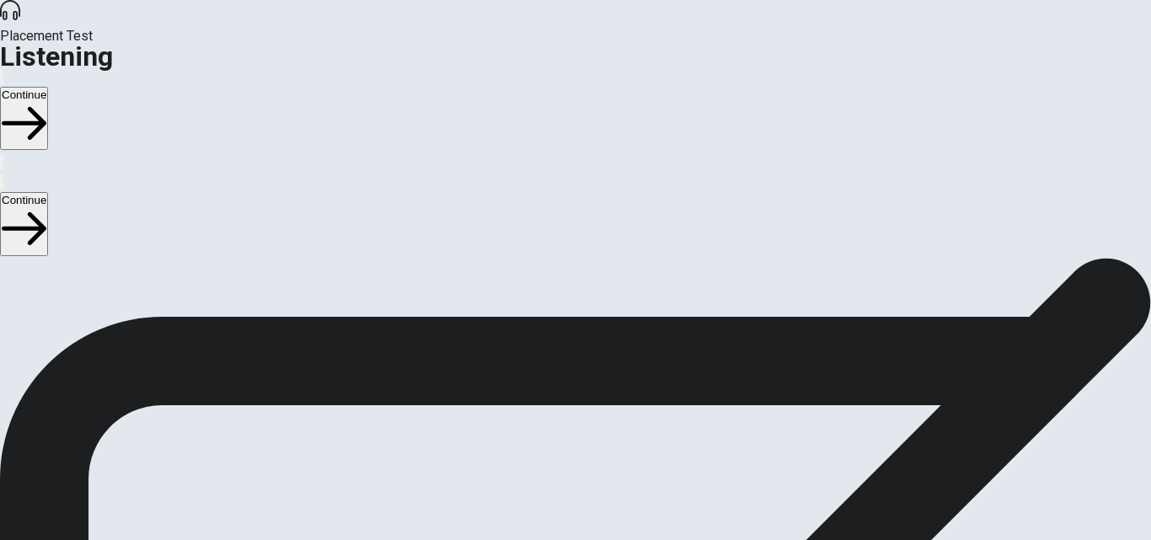
click at [2, 81] on icon "button" at bounding box center [2, 81] width 0 height 0
click at [22, 83] on icon "button" at bounding box center [12, 90] width 20 height 15
click at [143, 46] on h1 "Listening" at bounding box center [575, 56] width 1151 height 20
click at [2, 81] on icon "button" at bounding box center [2, 81] width 0 height 0
click at [48, 87] on button "Continue" at bounding box center [24, 118] width 48 height 63
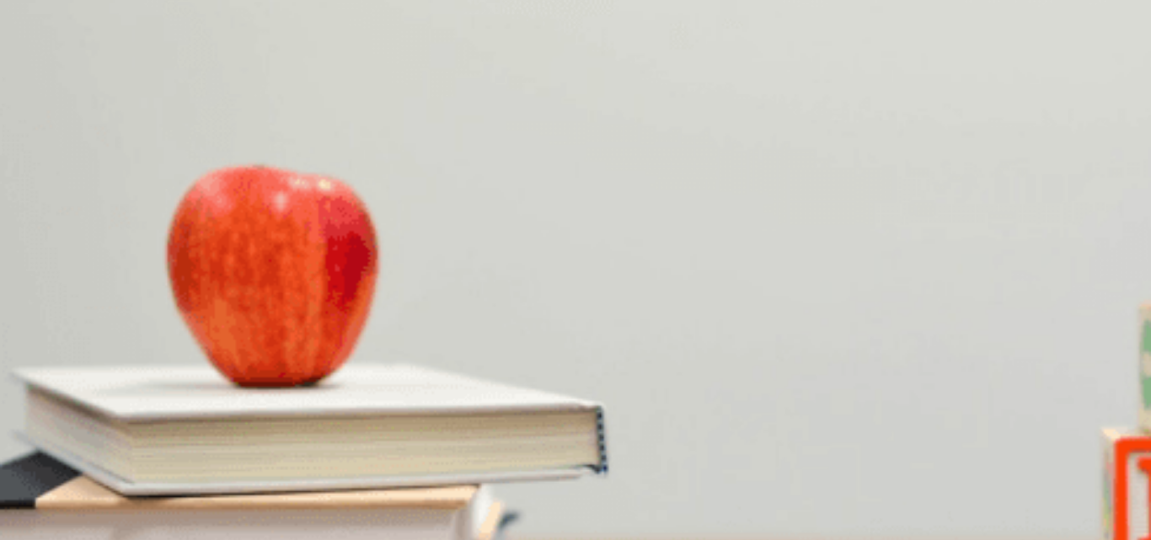
scroll to position [337, 0]
click at [109, 339] on span "Snacks and a blanket" at bounding box center [55, 345] width 107 height 13
click at [181, 281] on span "By the lake" at bounding box center [153, 275] width 56 height 13
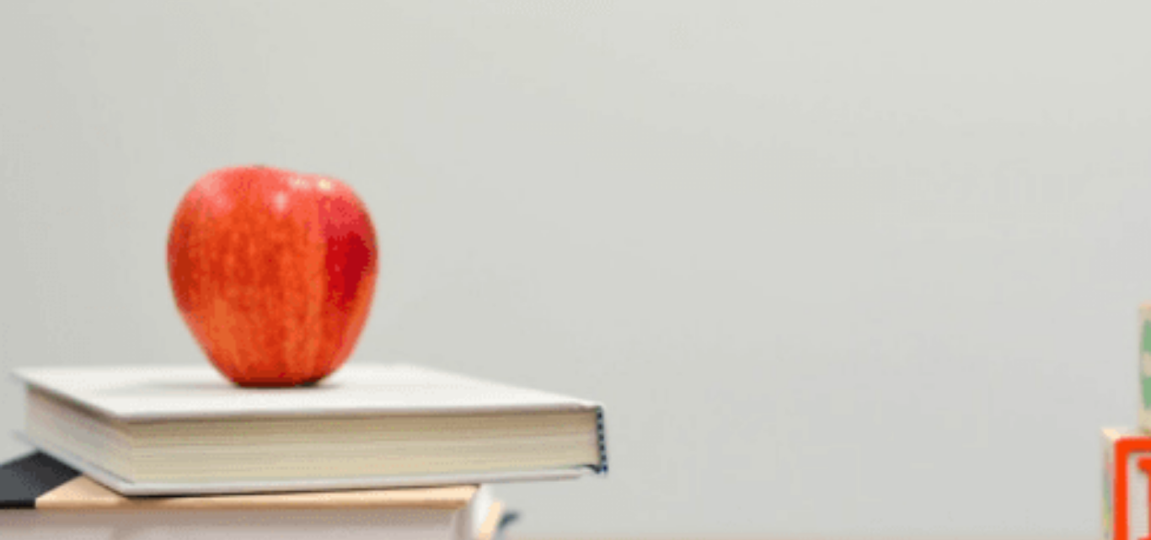
click at [174, 410] on span "The woman" at bounding box center [144, 416] width 59 height 13
click at [33, 481] on span "Hiking" at bounding box center [17, 487] width 31 height 13
click at [250, 467] on span "To the mountains" at bounding box center [207, 473] width 86 height 13
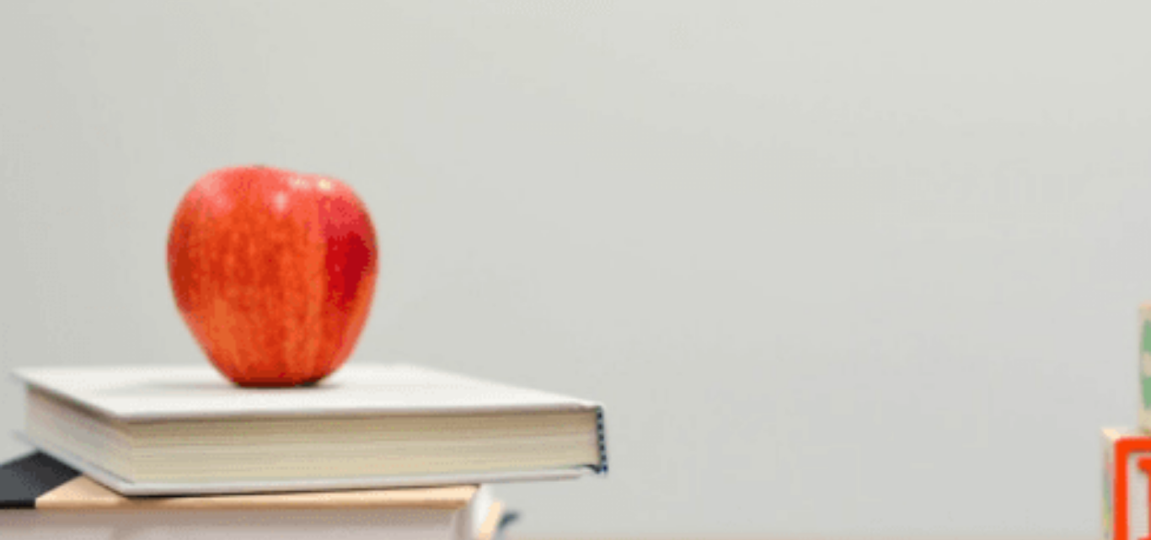
scroll to position [1487, 0]
drag, startPoint x: 264, startPoint y: 95, endPoint x: 148, endPoint y: 90, distance: 115.5
click at [156, 504] on div at bounding box center [575, 504] width 1151 height 0
click at [148, 504] on div at bounding box center [575, 504] width 1151 height 0
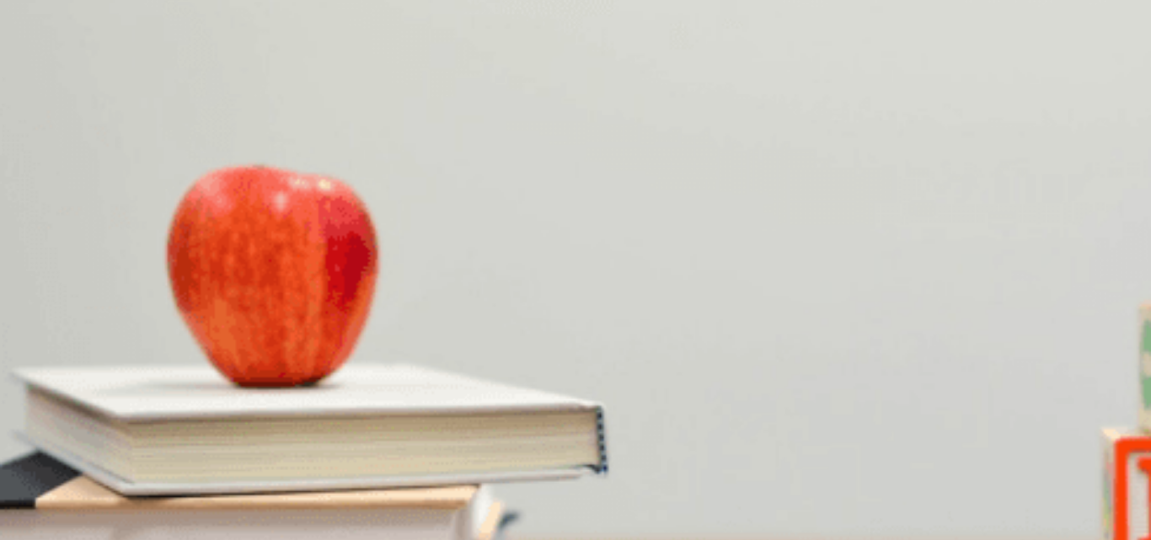
click at [48, 87] on button "Continue" at bounding box center [24, 118] width 48 height 63
click at [187, 539] on div at bounding box center [575, 540] width 1151 height 0
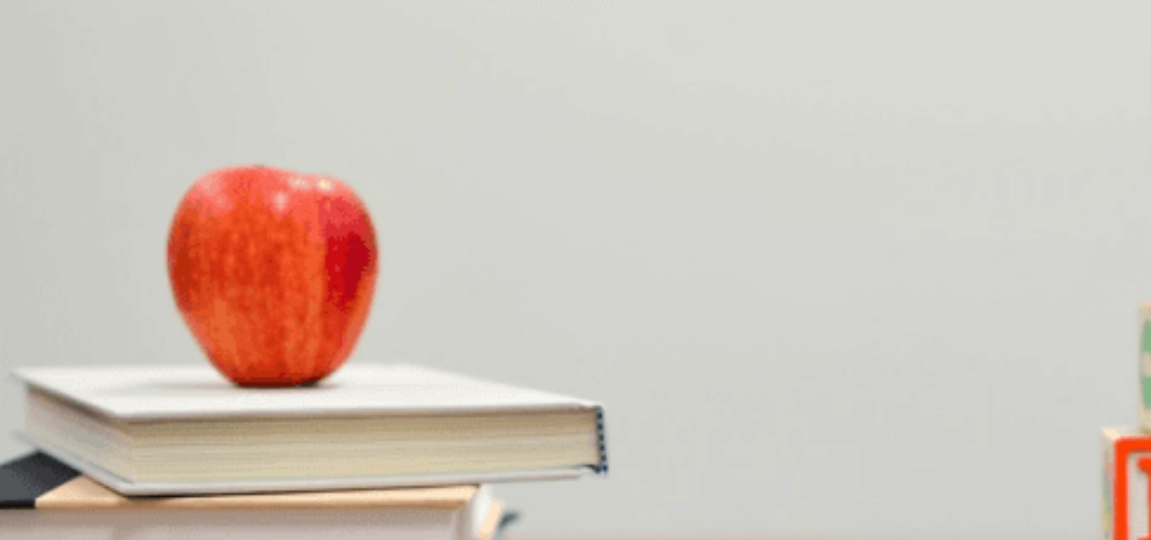
type input "0"
click at [382, 333] on span "[PERSON_NAME]" at bounding box center [335, 339] width 93 height 13
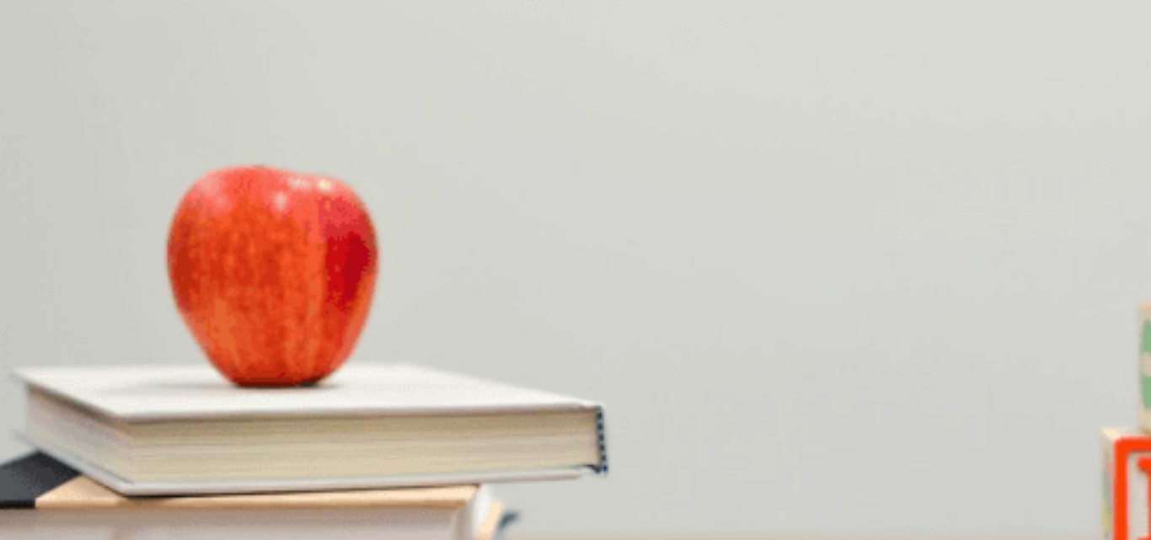
click at [90, 389] on button "B Nervous" at bounding box center [67, 403] width 45 height 29
click at [231, 474] on span "He is very gentle" at bounding box center [188, 480] width 83 height 13
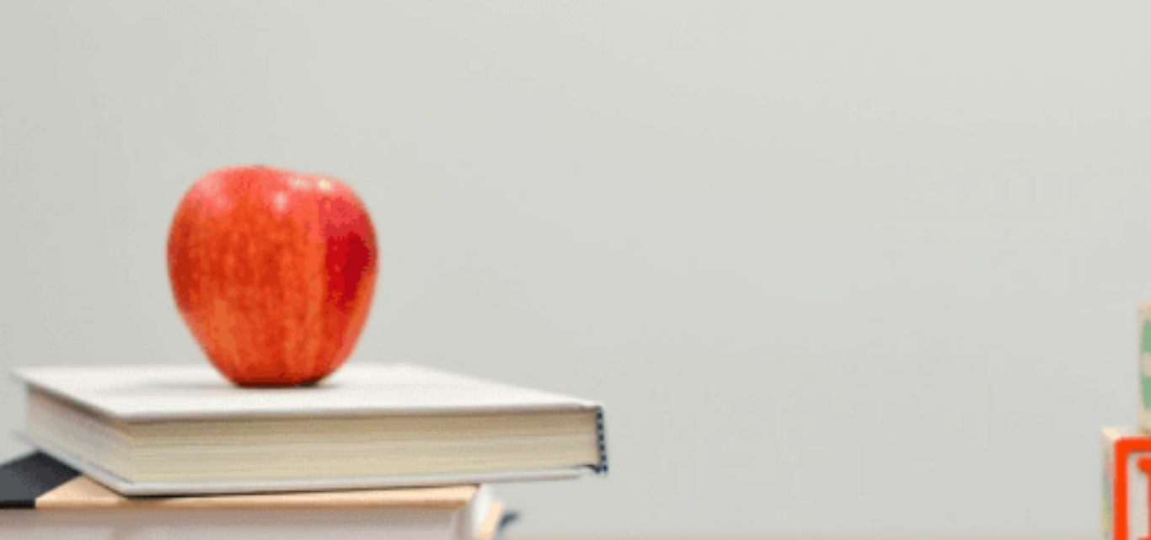
scroll to position [1150, 0]
click at [198, 376] on span "Routine cleaning" at bounding box center [156, 382] width 83 height 13
click at [48, 87] on button "Continue" at bounding box center [24, 118] width 48 height 63
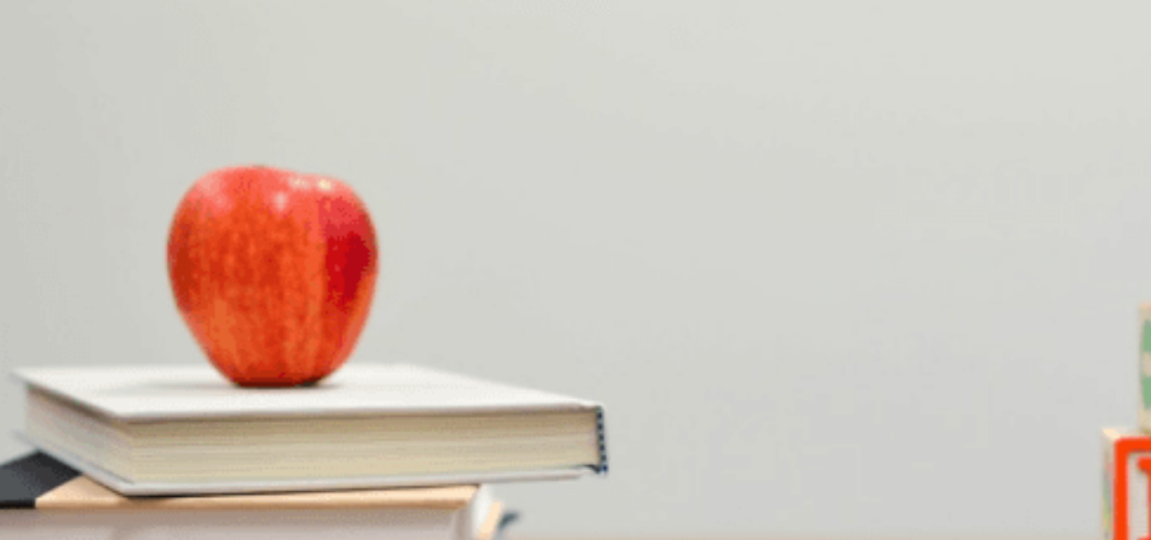
scroll to position [84, 0]
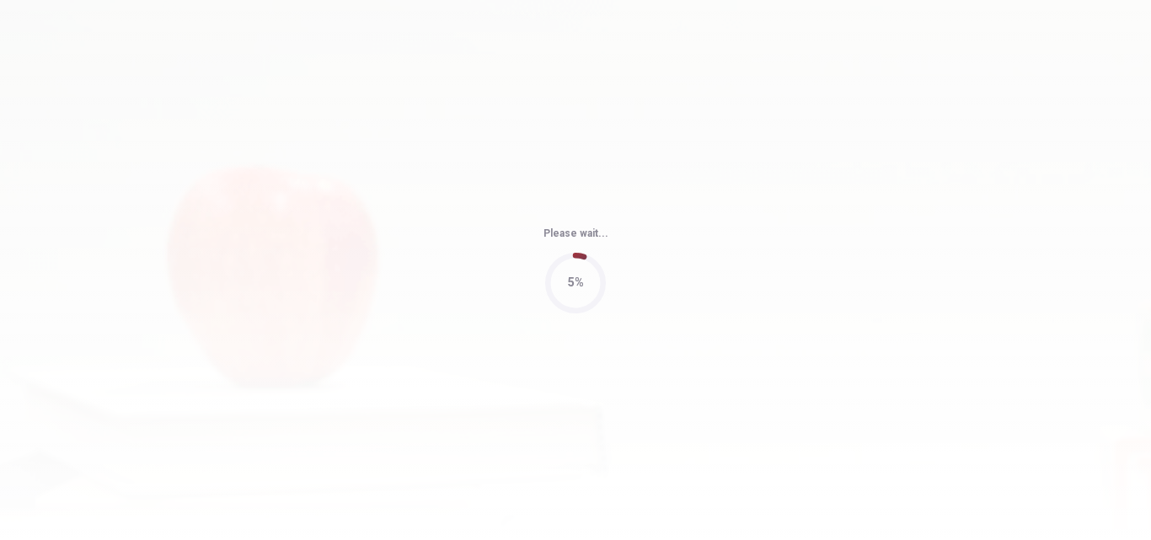
type input "73"
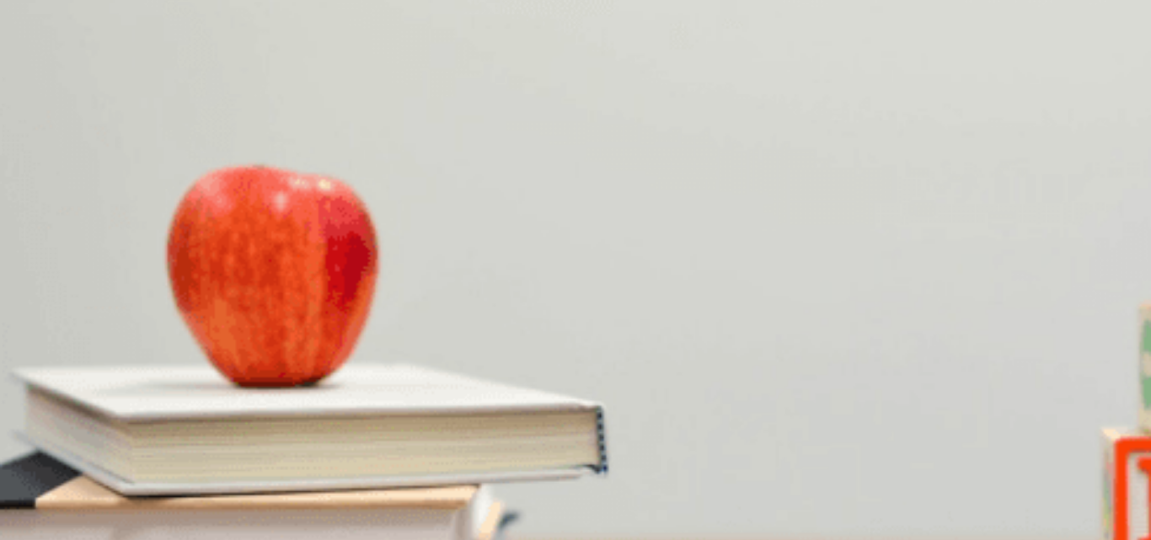
scroll to position [1011, 0]
click at [37, 474] on span "[DATE]" at bounding box center [19, 480] width 35 height 13
click at [88, 531] on span "A dental cleaning" at bounding box center [45, 537] width 86 height 13
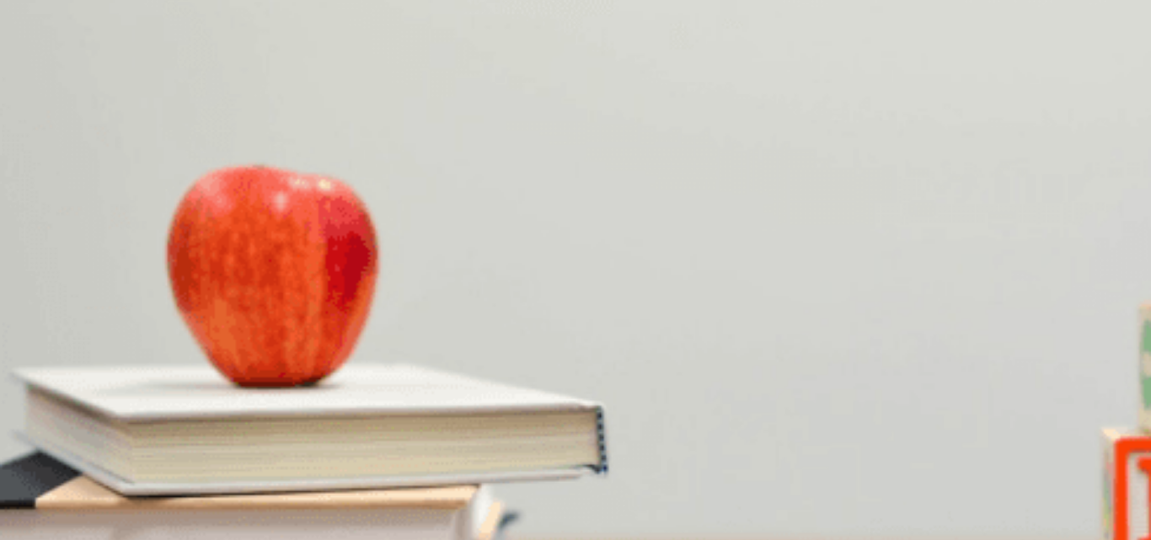
click at [33, 461] on span "3 p.m." at bounding box center [17, 467] width 31 height 13
click at [56, 319] on span "45 minutes" at bounding box center [29, 325] width 55 height 13
click at [232, 261] on span "Remind the man" at bounding box center [191, 254] width 83 height 13
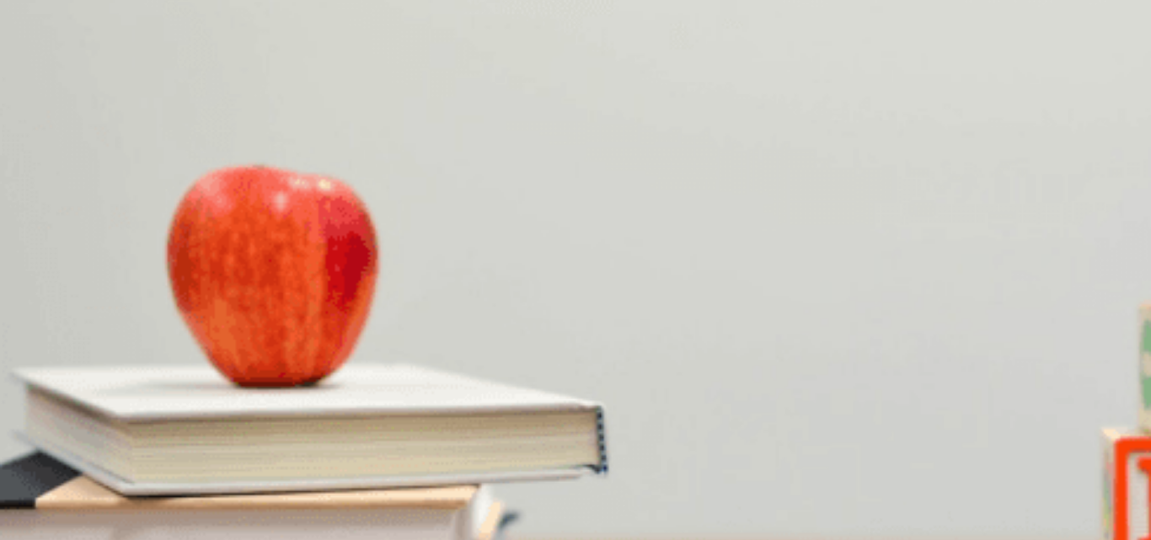
scroll to position [221, 0]
click at [48, 87] on button "Continue" at bounding box center [24, 118] width 48 height 63
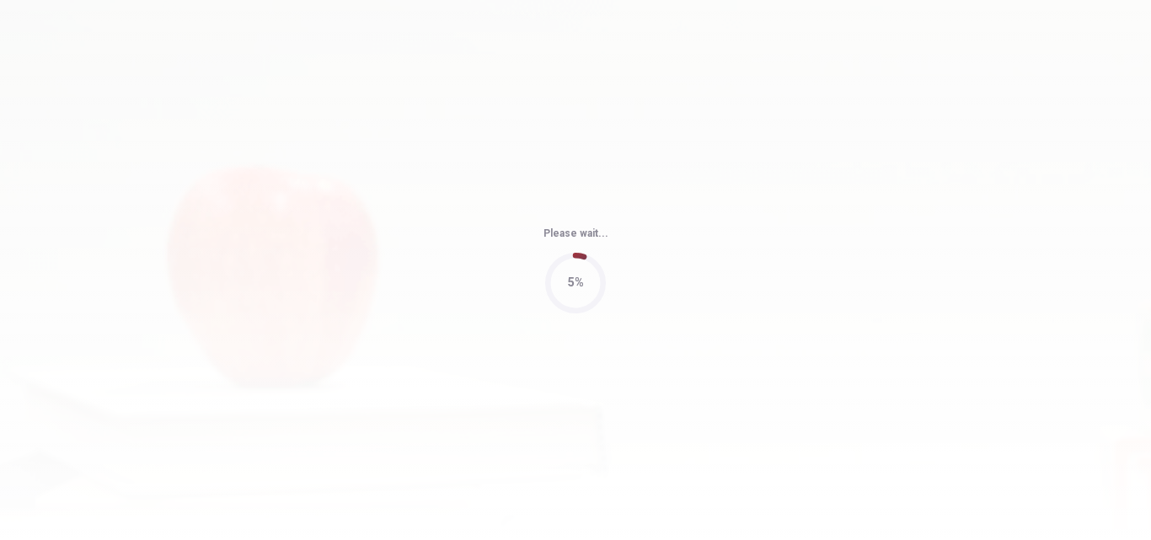
type input "79"
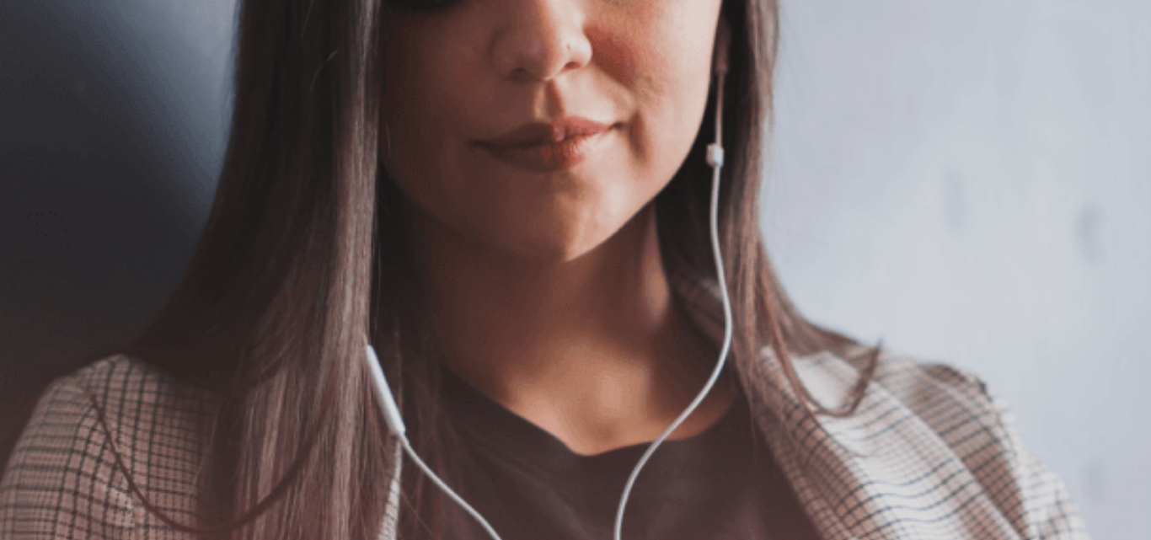
scroll to position [168, 0]
click at [48, 87] on button "Continue" at bounding box center [24, 118] width 48 height 63
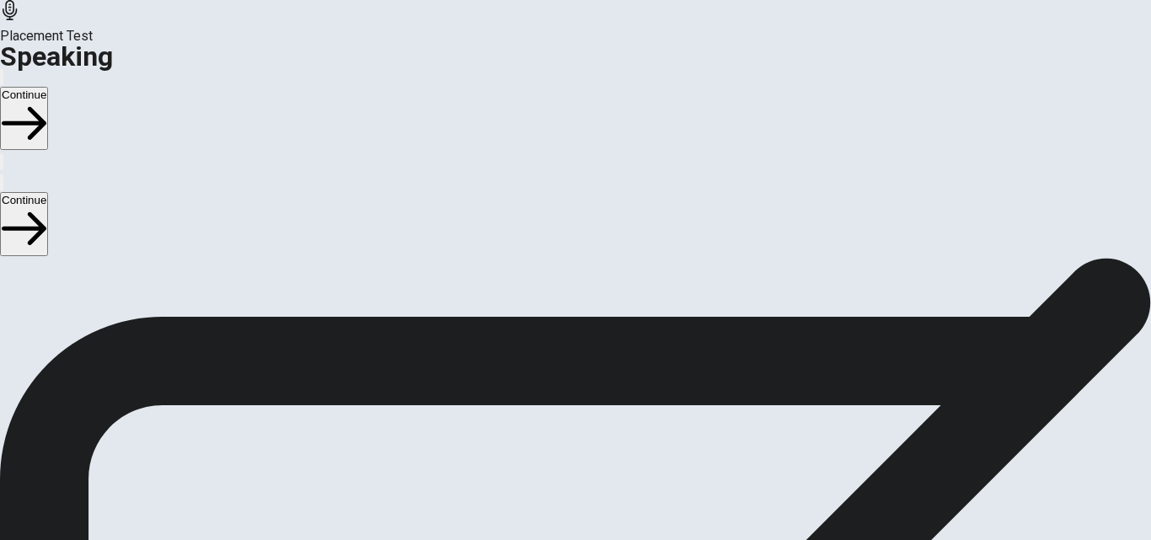
click at [601, 368] on icon at bounding box center [575, 393] width 51 height 51
click at [573, 439] on icon "Play Audio" at bounding box center [565, 449] width 16 height 20
click at [557, 427] on button "Pause Audio" at bounding box center [554, 435] width 3 height 16
click at [573, 439] on icon "Play Audio" at bounding box center [565, 449] width 16 height 20
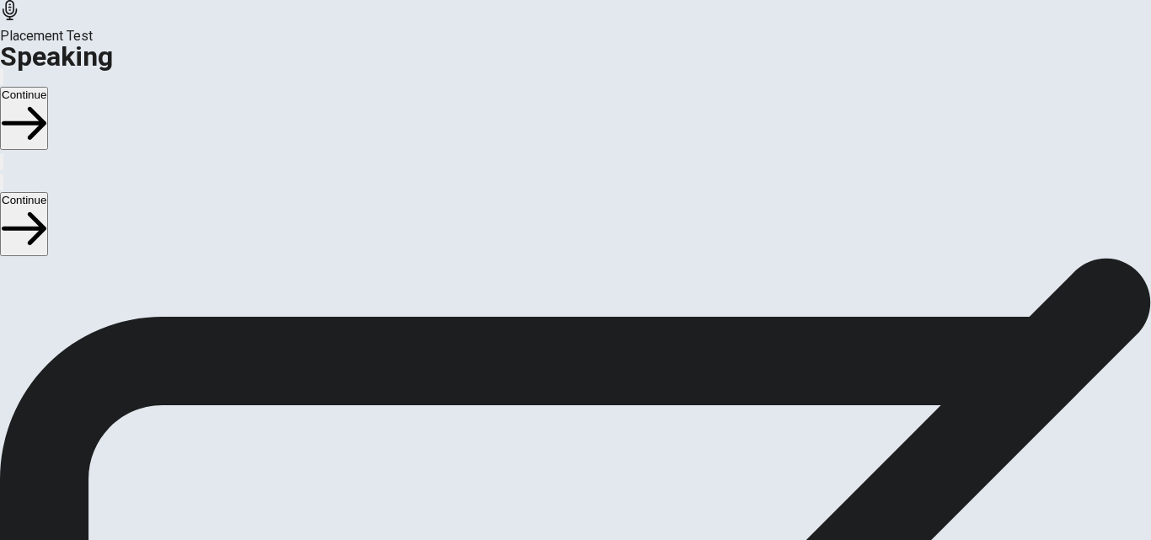
click at [601, 368] on icon at bounding box center [575, 393] width 51 height 51
click at [586, 368] on icon at bounding box center [568, 393] width 36 height 51
click at [555, 439] on icon "Pause Audio" at bounding box center [555, 439] width 0 height 0
click at [586, 368] on icon at bounding box center [568, 393] width 36 height 51
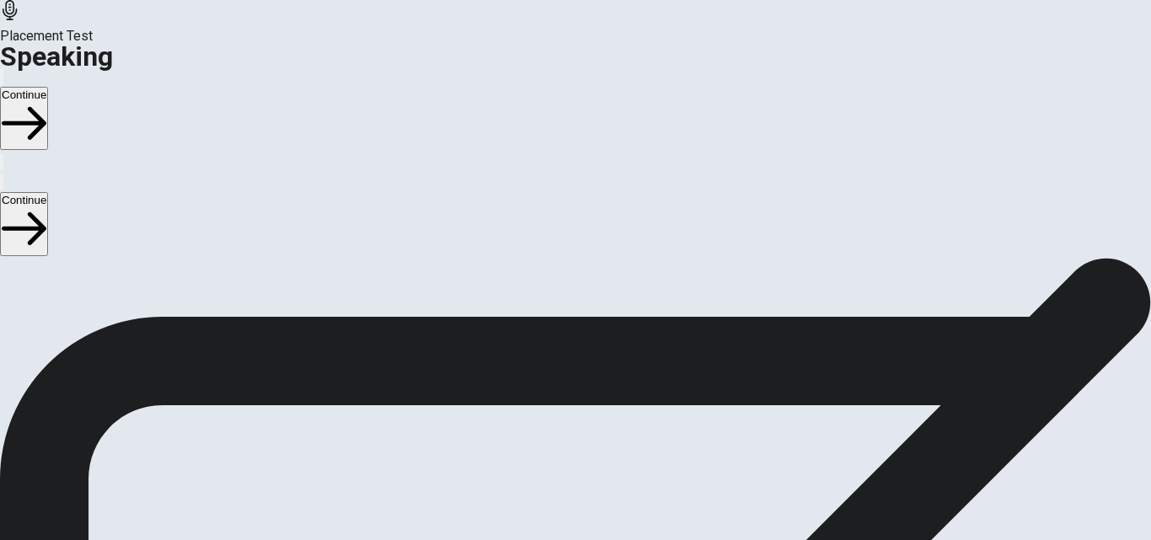
click at [586, 368] on icon at bounding box center [568, 393] width 36 height 51
click at [552, 439] on icon "Record Again" at bounding box center [552, 439] width 0 height 0
click at [595, 485] on icon at bounding box center [574, 515] width 43 height 60
click at [586, 368] on icon at bounding box center [568, 393] width 36 height 51
click at [572, 439] on icon "Record Again" at bounding box center [562, 449] width 20 height 20
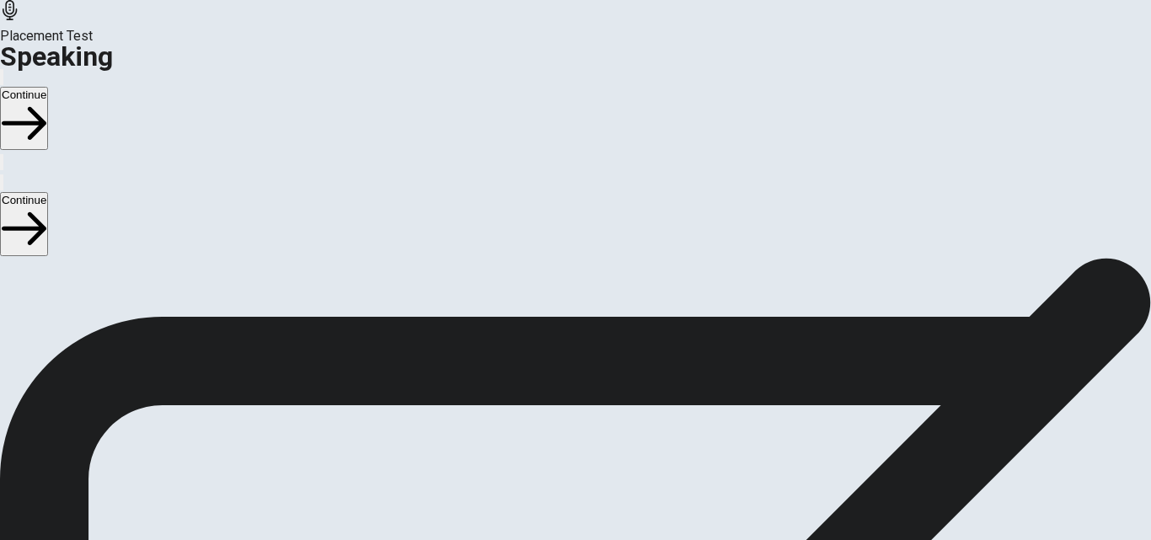
click at [573, 439] on icon "Play Audio" at bounding box center [565, 449] width 16 height 20
click at [552, 439] on icon "Record Again" at bounding box center [552, 439] width 0 height 0
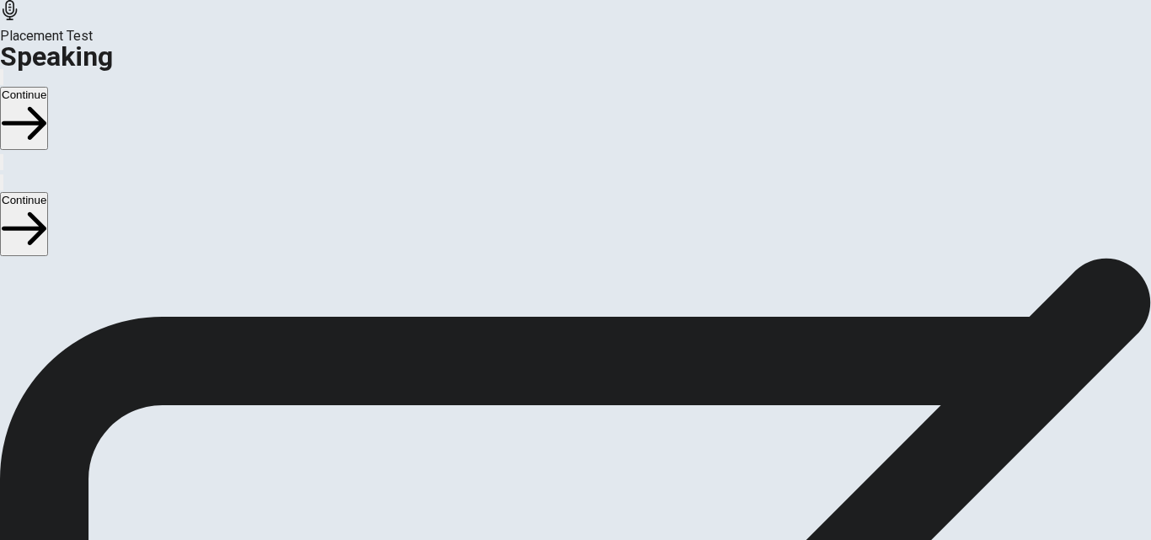
click at [595, 485] on icon at bounding box center [574, 515] width 43 height 60
click at [573, 439] on icon "Play Audio" at bounding box center [565, 449] width 16 height 20
click at [48, 87] on button "Continue" at bounding box center [24, 118] width 48 height 63
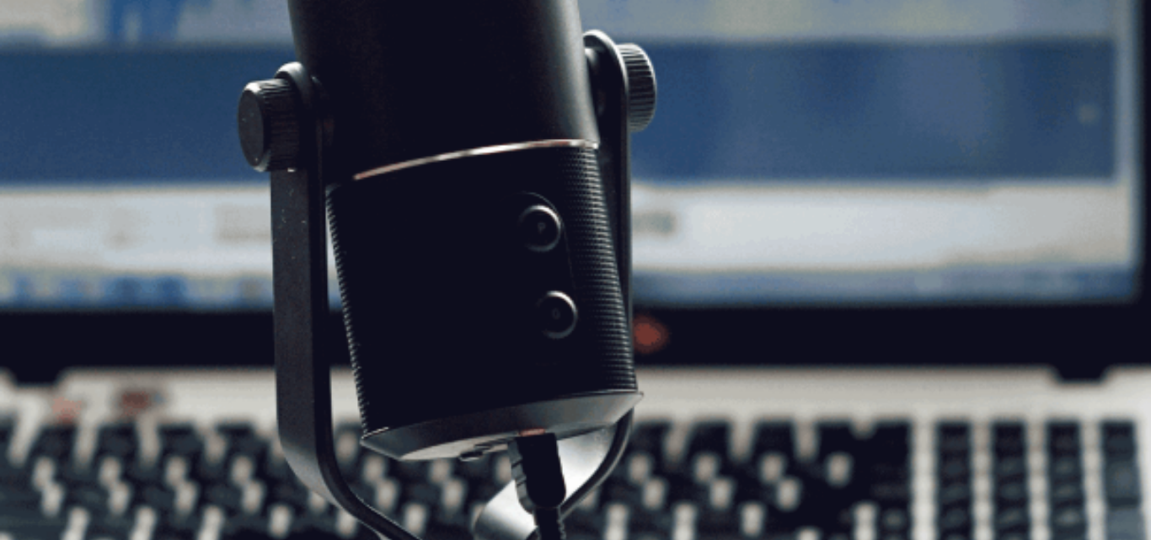
scroll to position [117, 0]
click at [48, 87] on button "Continue" at bounding box center [24, 118] width 48 height 63
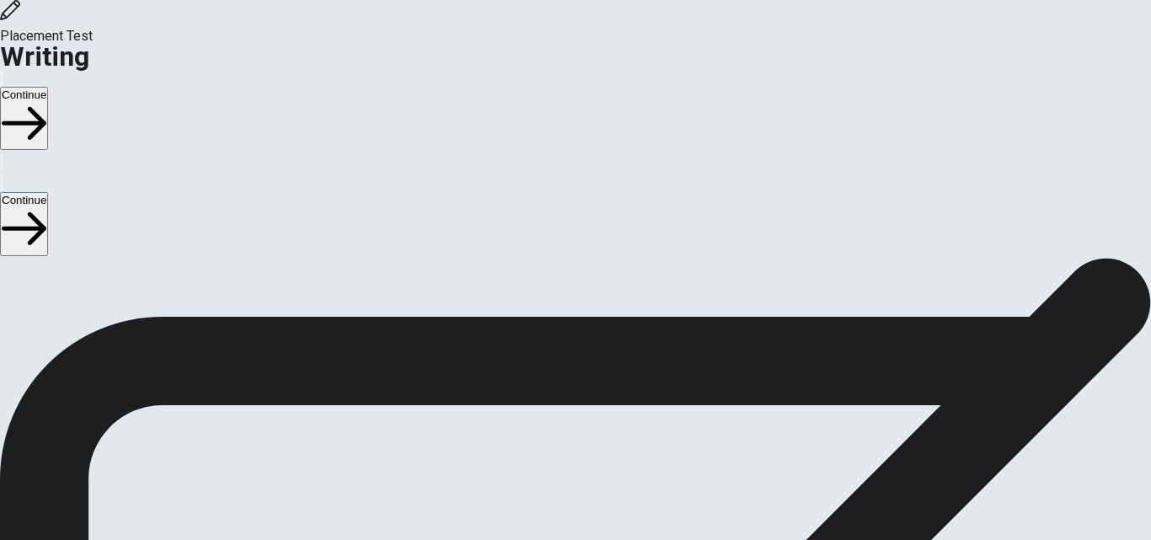
scroll to position [0, 0]
click at [48, 87] on button "Continue" at bounding box center [24, 118] width 48 height 63
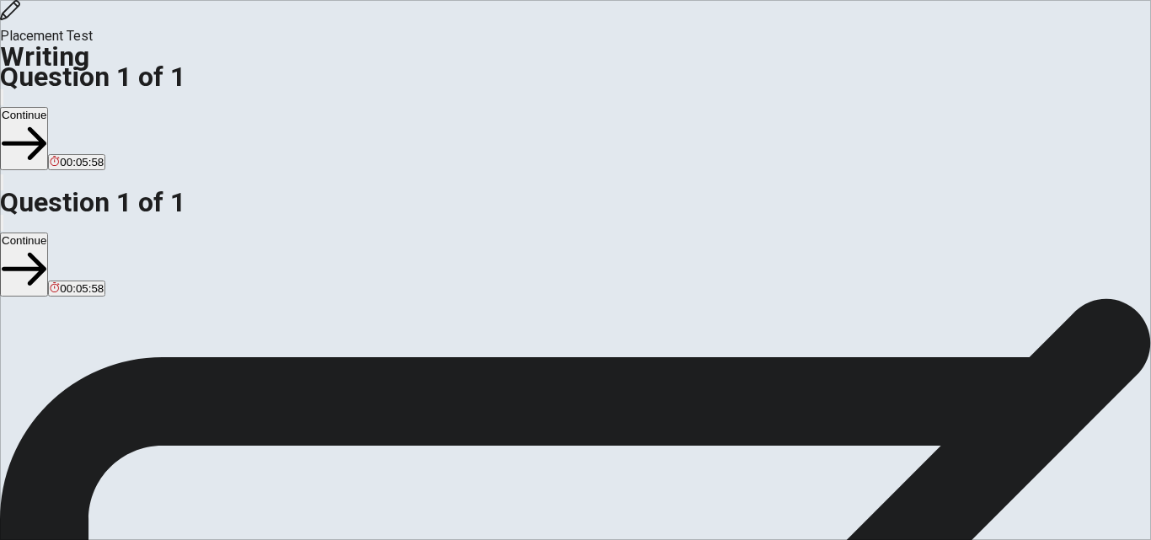
drag, startPoint x: 649, startPoint y: 228, endPoint x: 687, endPoint y: 270, distance: 56.7
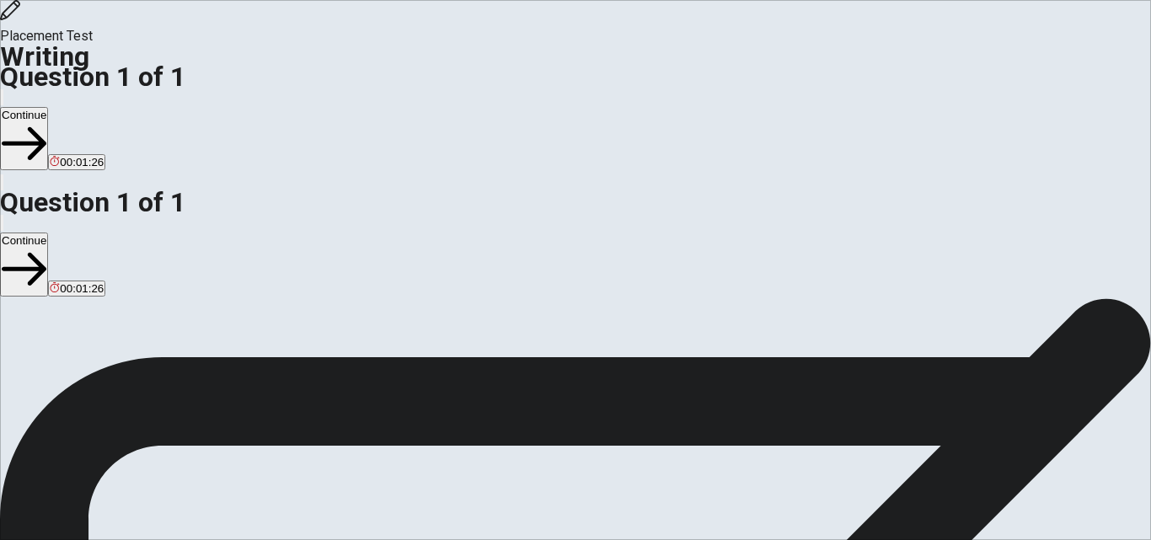
type textarea "[DATE] i am talking about what thing i prefer about the calm in a the nature o …"
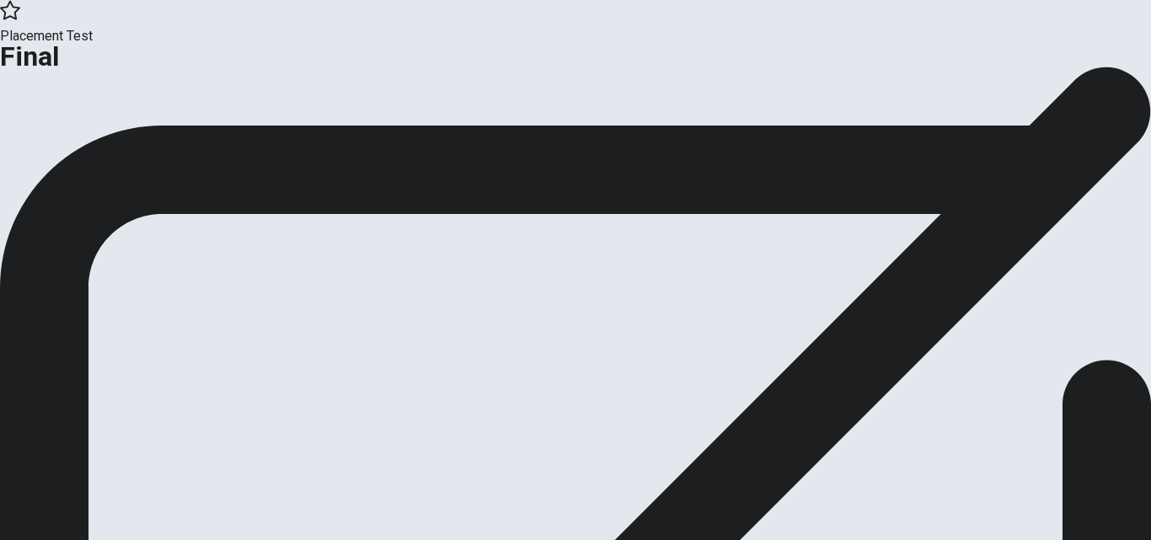
click at [68, 150] on button "Continue" at bounding box center [34, 138] width 68 height 23
